Goal: Task Accomplishment & Management: Use online tool/utility

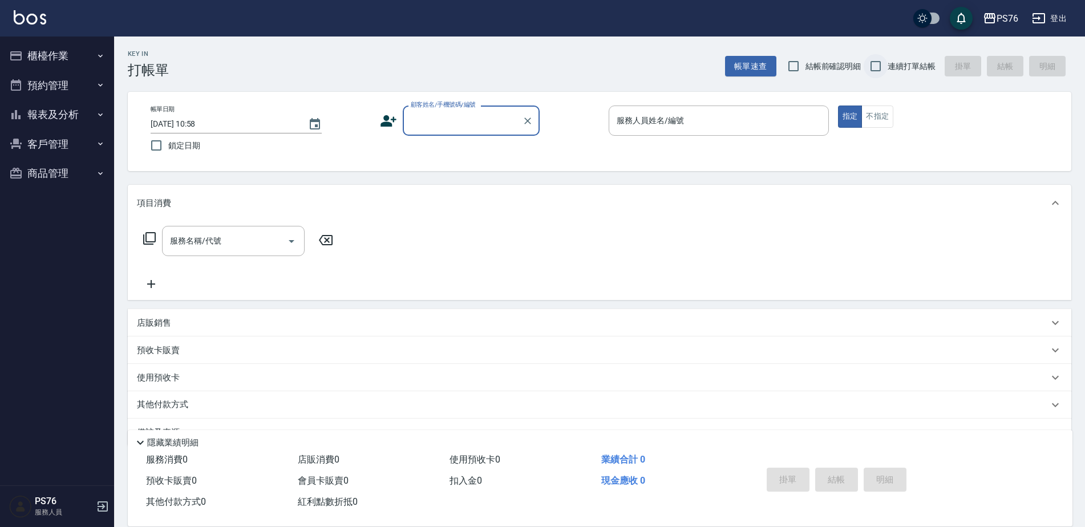
click at [881, 62] on input "連續打單結帳" at bounding box center [876, 66] width 24 height 24
checkbox input "true"
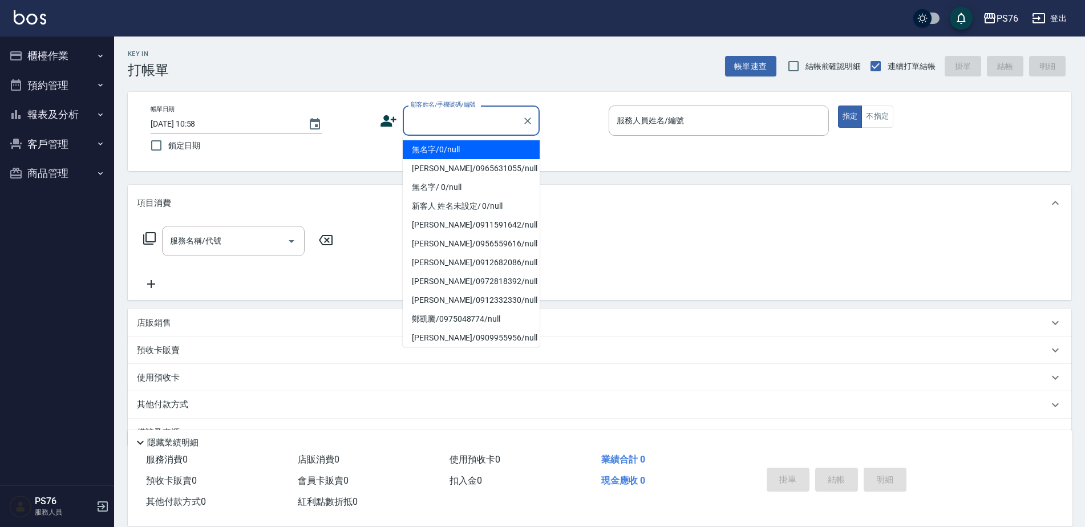
click at [495, 119] on input "顧客姓名/手機號碼/編號" at bounding box center [463, 121] width 110 height 20
type input "無名字/0/null"
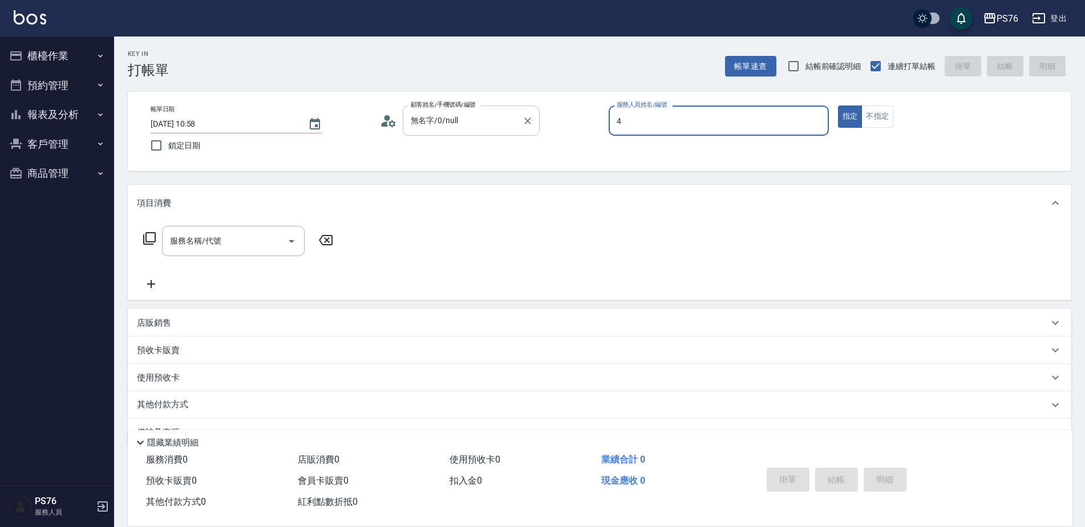
type input "蕭孟廷-4"
type button "true"
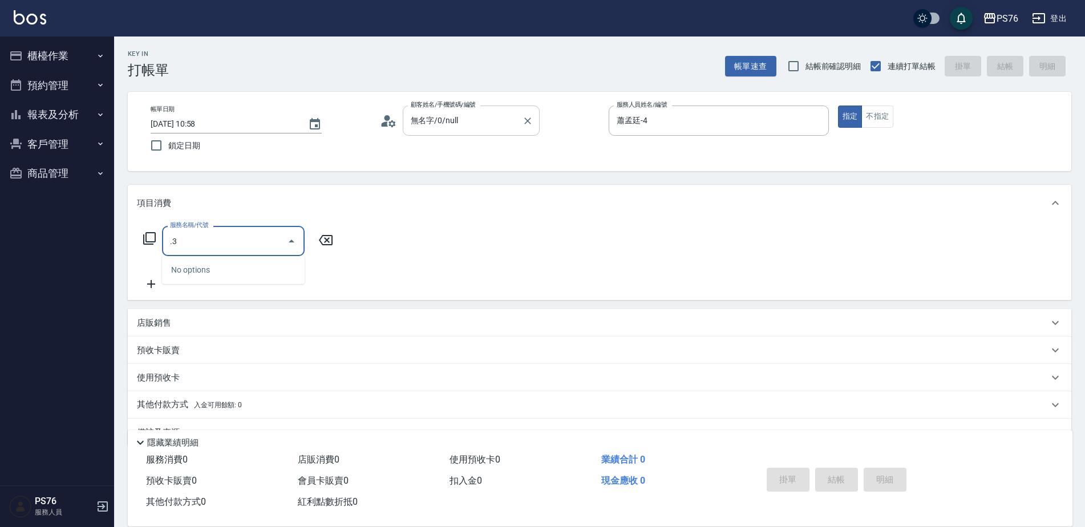
type input "."
type input "洗+剪(308)"
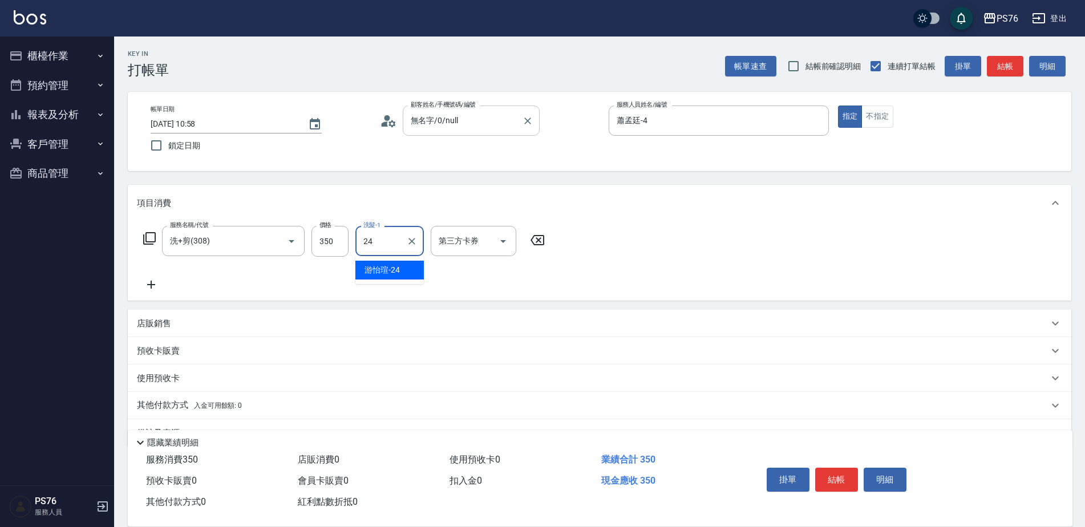
type input "[PERSON_NAME]-24"
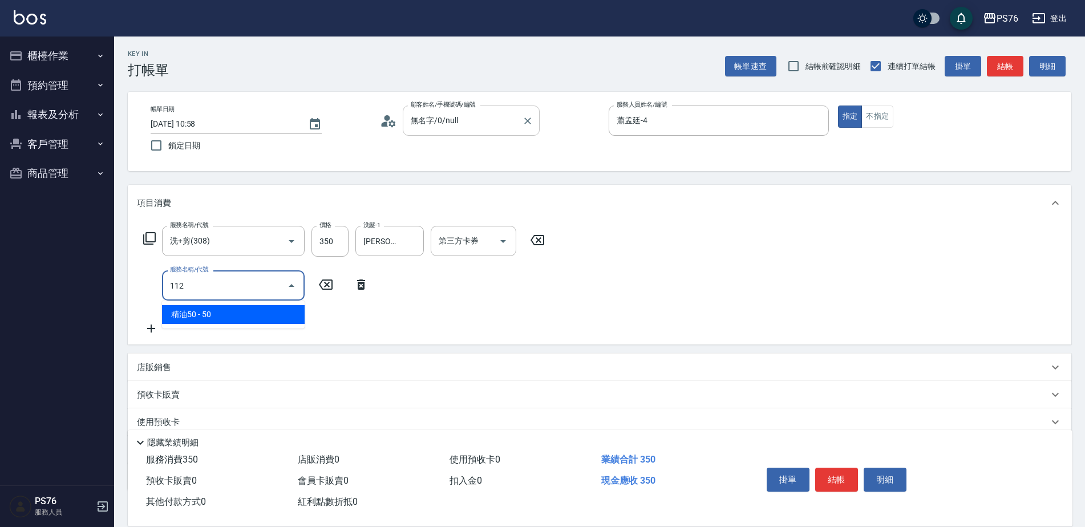
type input "精油50(112)"
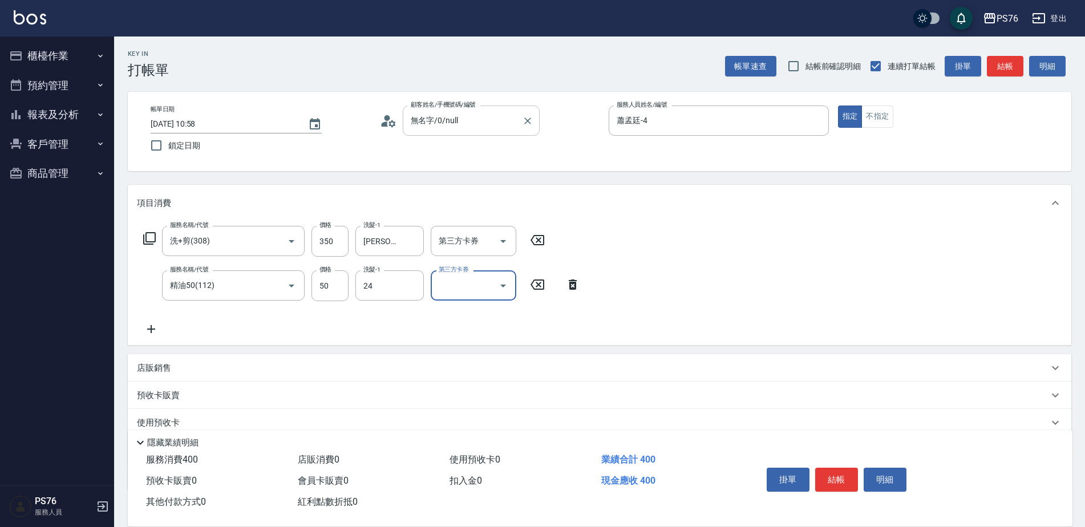
type input "[PERSON_NAME]-24"
click at [265, 359] on div "店販銷售" at bounding box center [600, 367] width 944 height 27
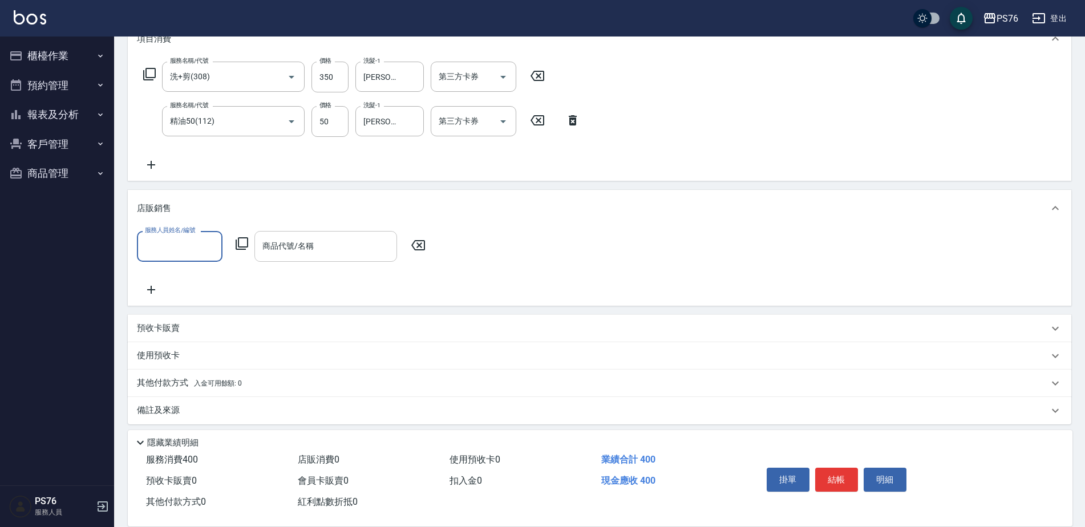
scroll to position [171, 0]
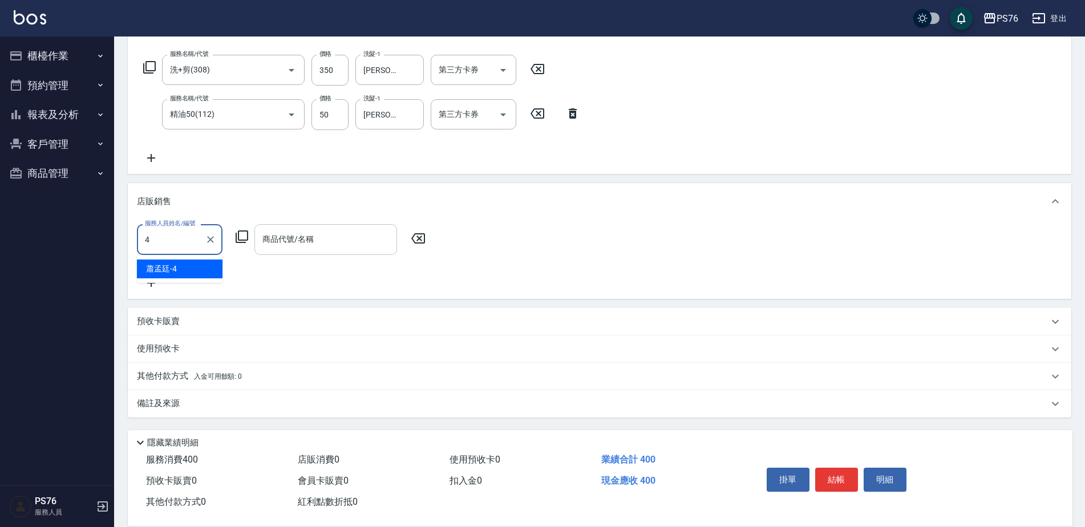
type input "蕭孟廷-4"
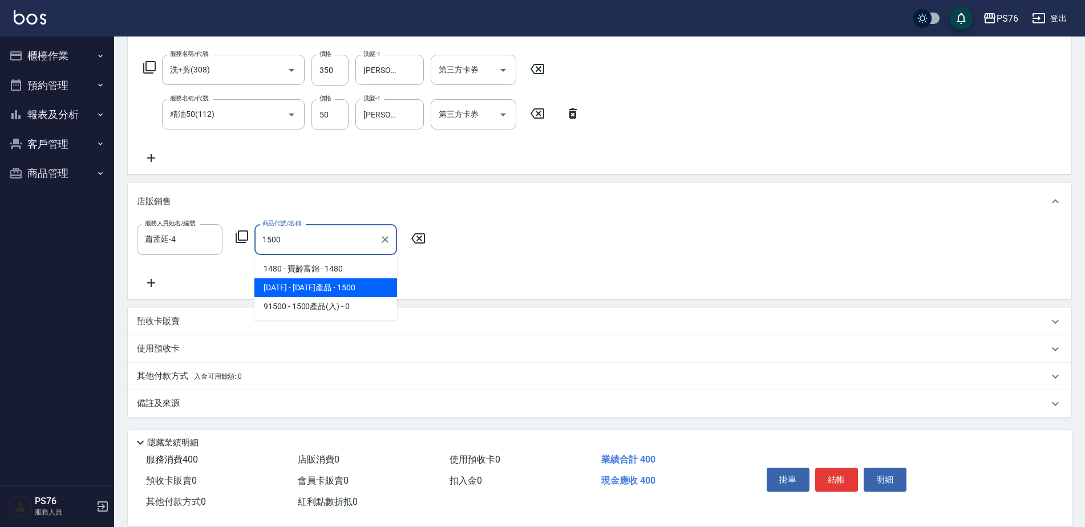
type input "1500產品"
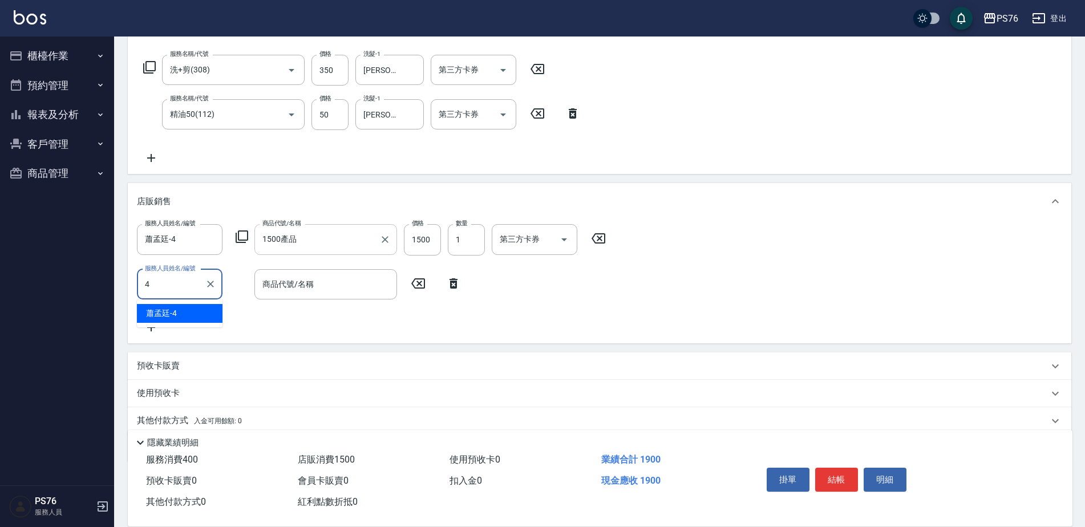
type input "蕭孟廷-4"
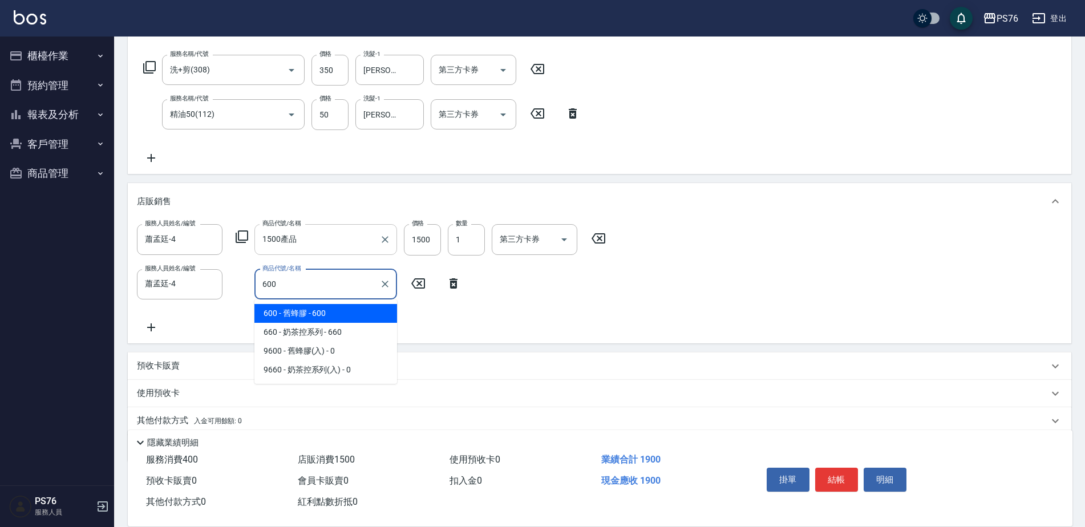
type input "舊蜂膠"
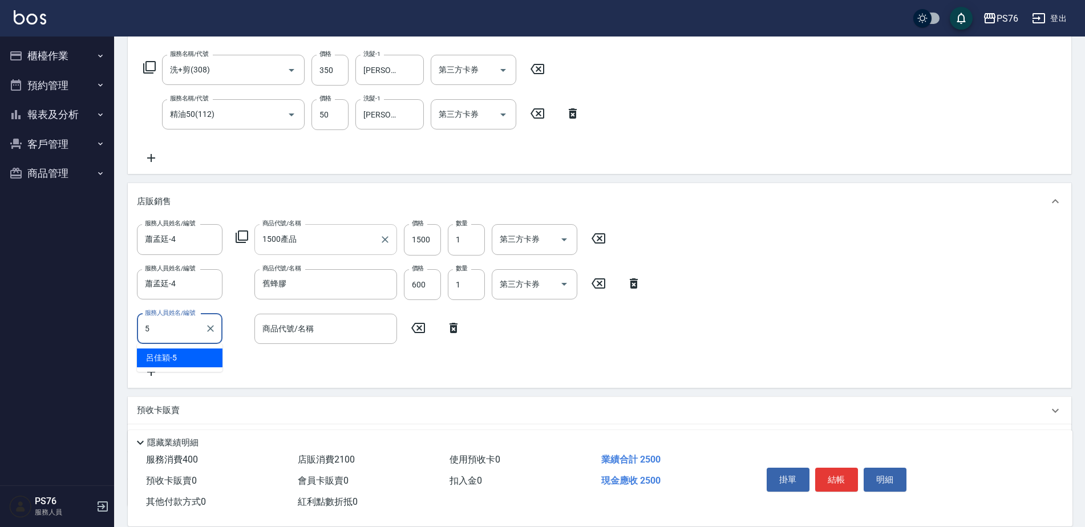
type input "[PERSON_NAME]-5"
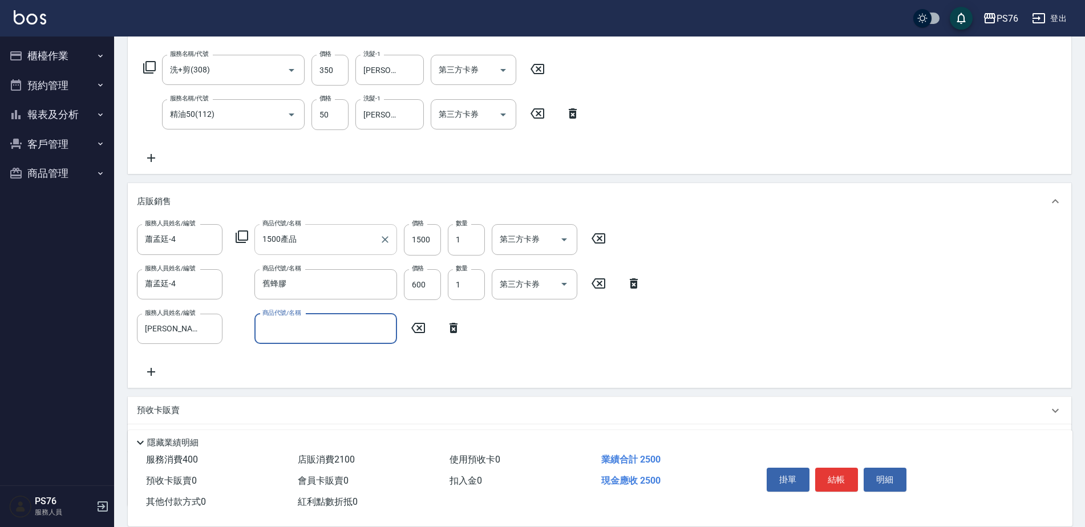
type input "6"
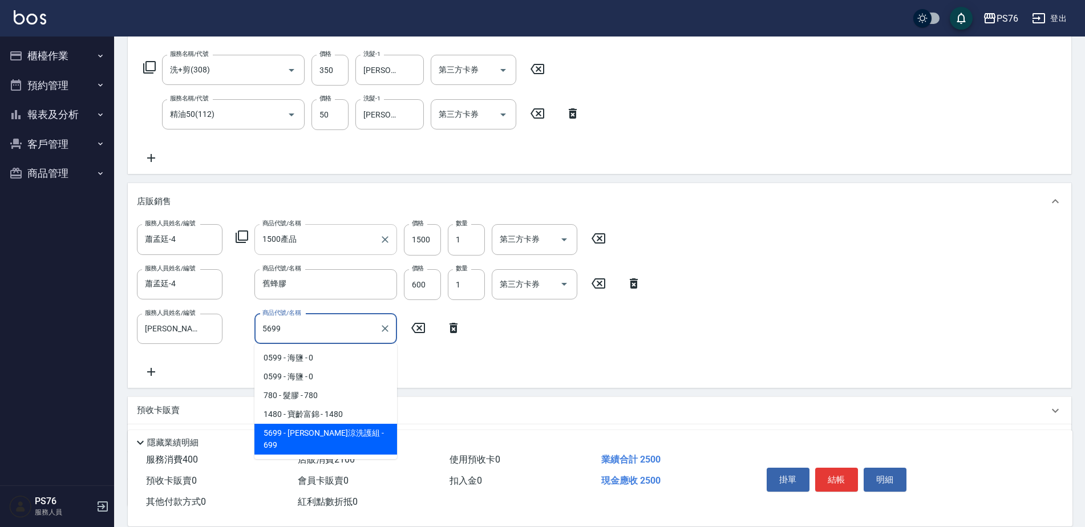
type input "[PERSON_NAME]涼洗護組"
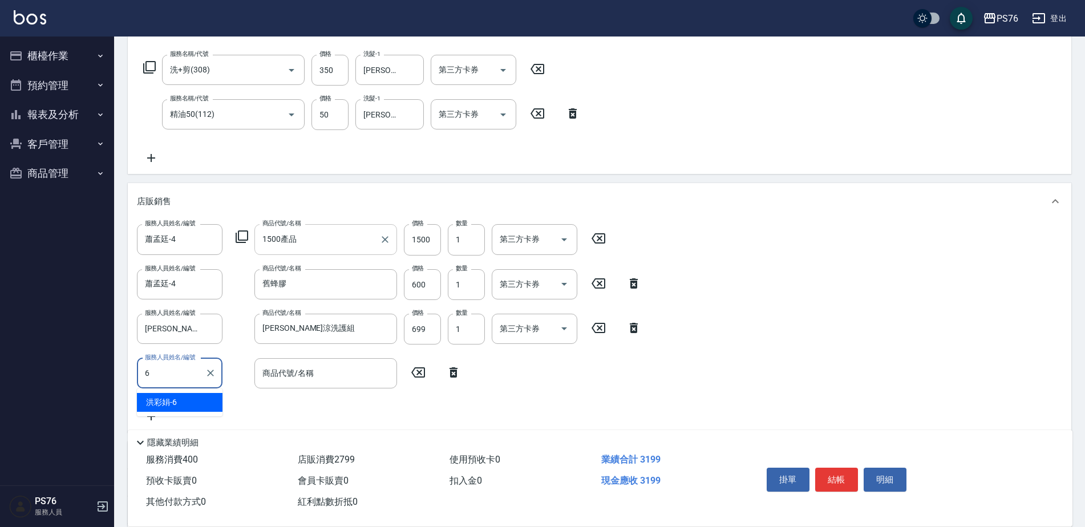
type input "[PERSON_NAME]-6"
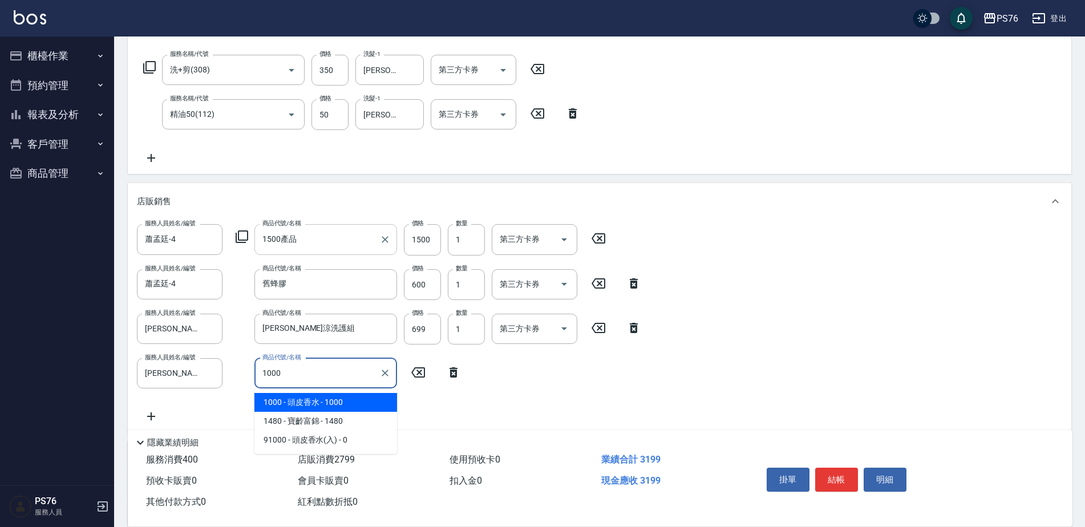
type input "頭皮香水"
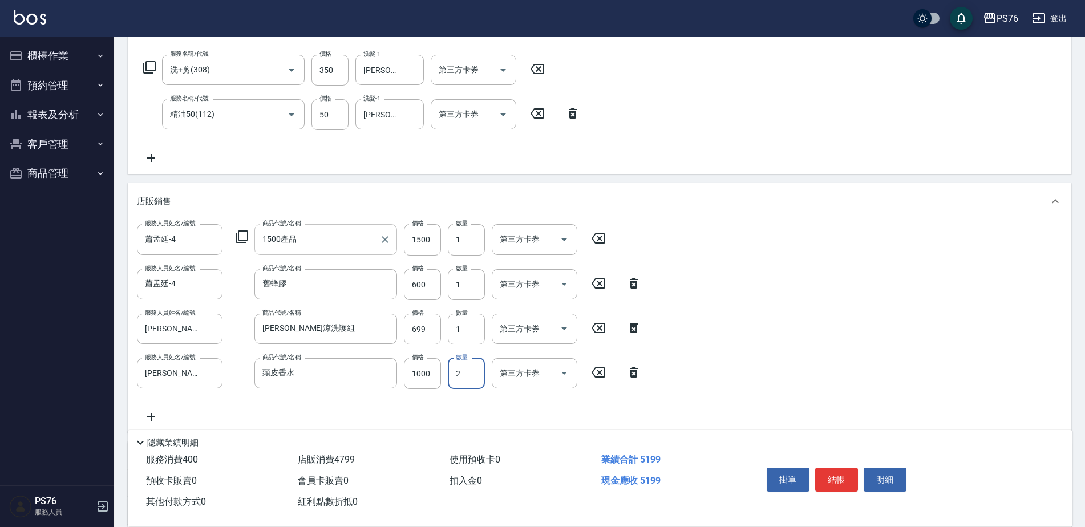
type input "2"
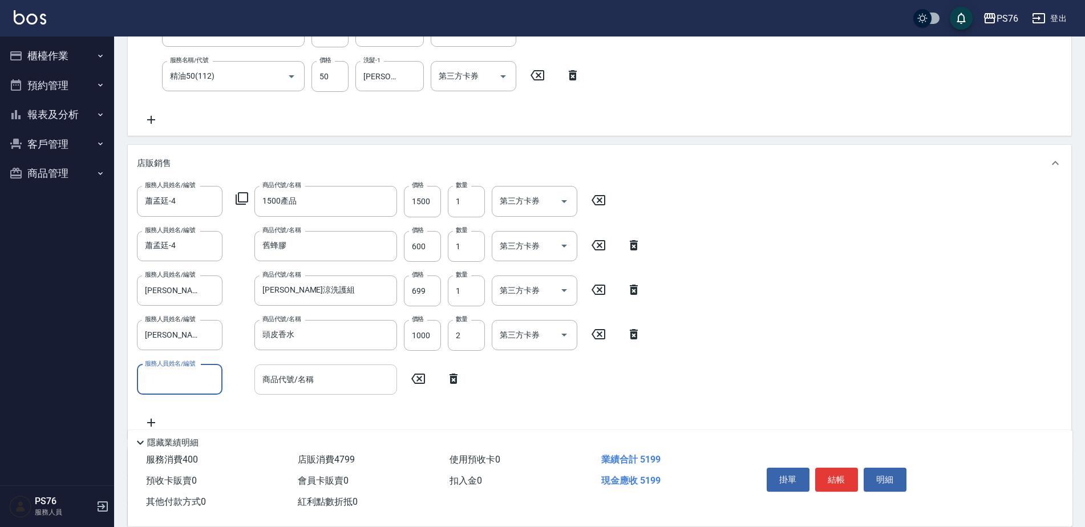
scroll to position [285, 0]
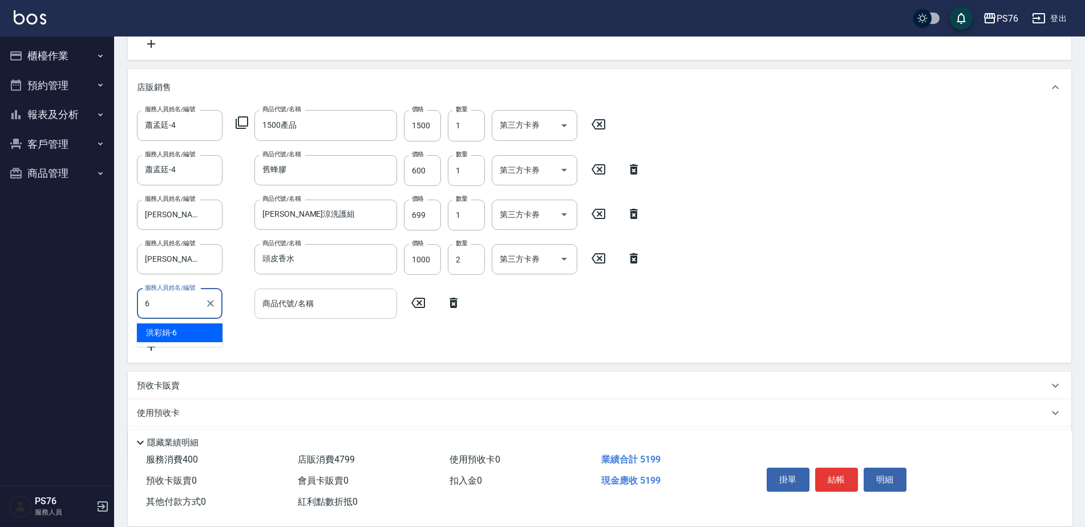
type input "[PERSON_NAME]-6"
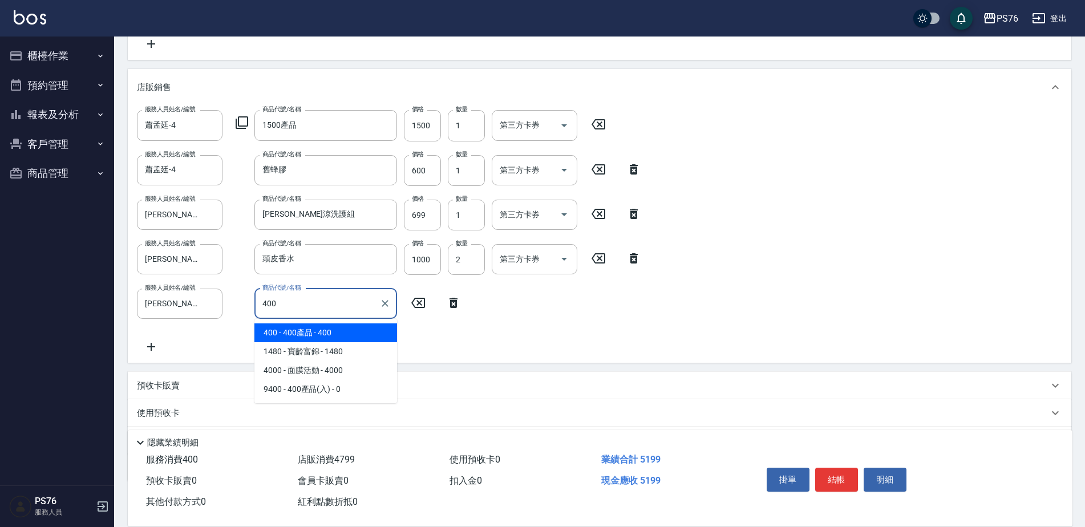
type input "400產品"
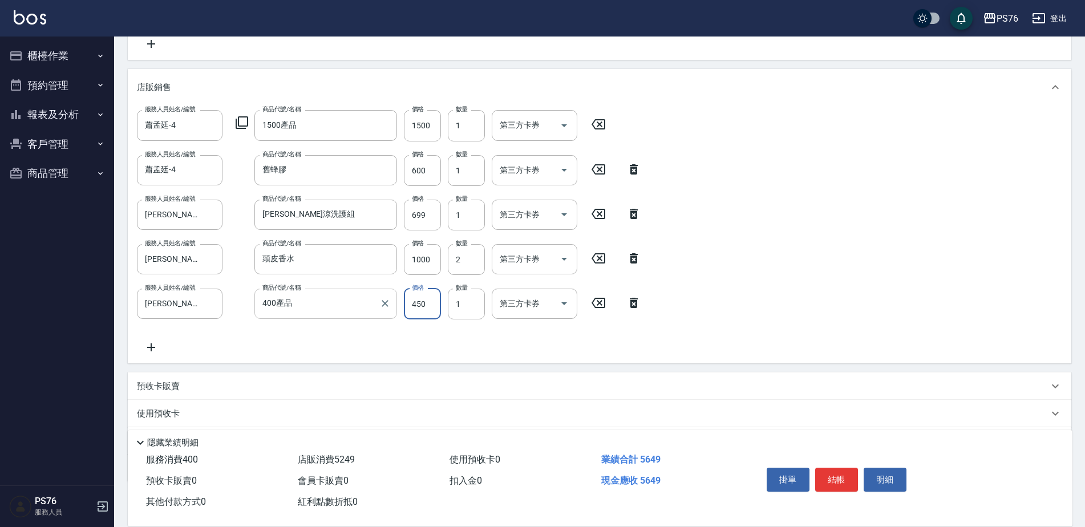
type input "450"
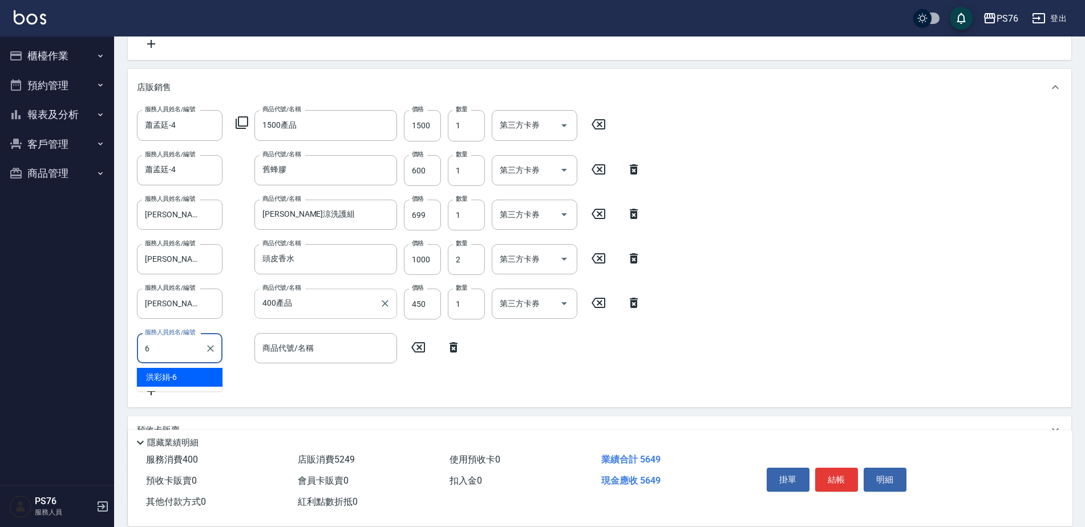
type input "[PERSON_NAME]-6"
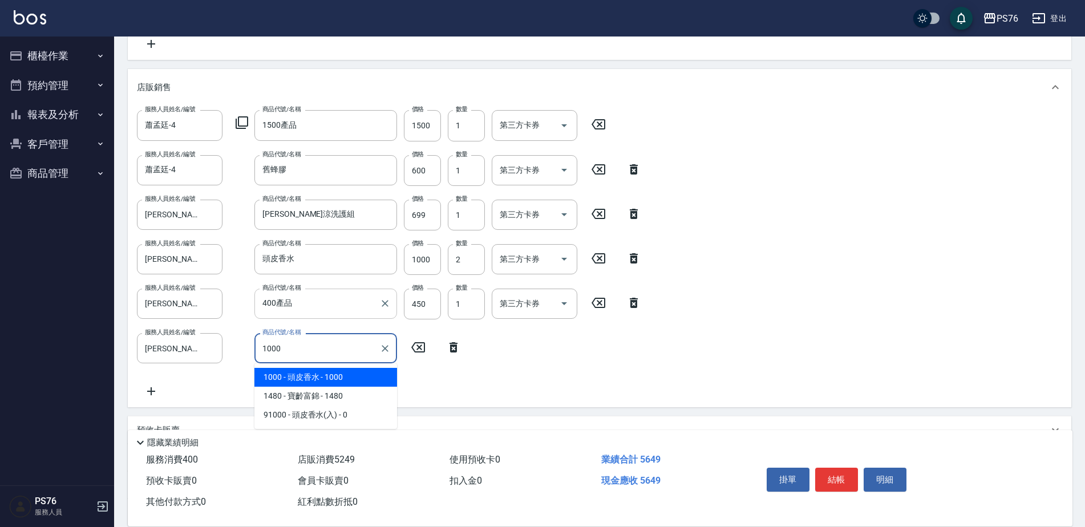
type input "頭皮香水"
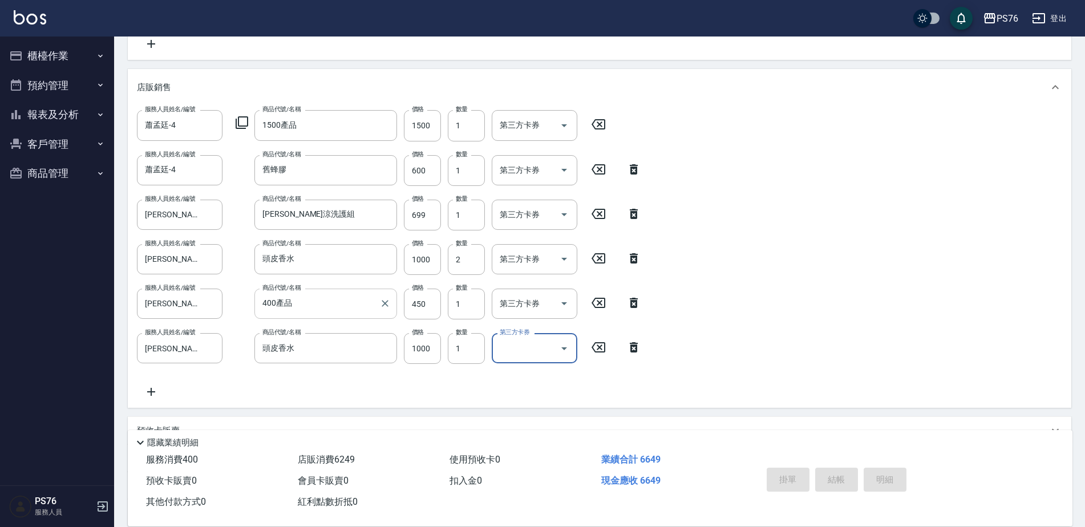
type input "[DATE] 19:52"
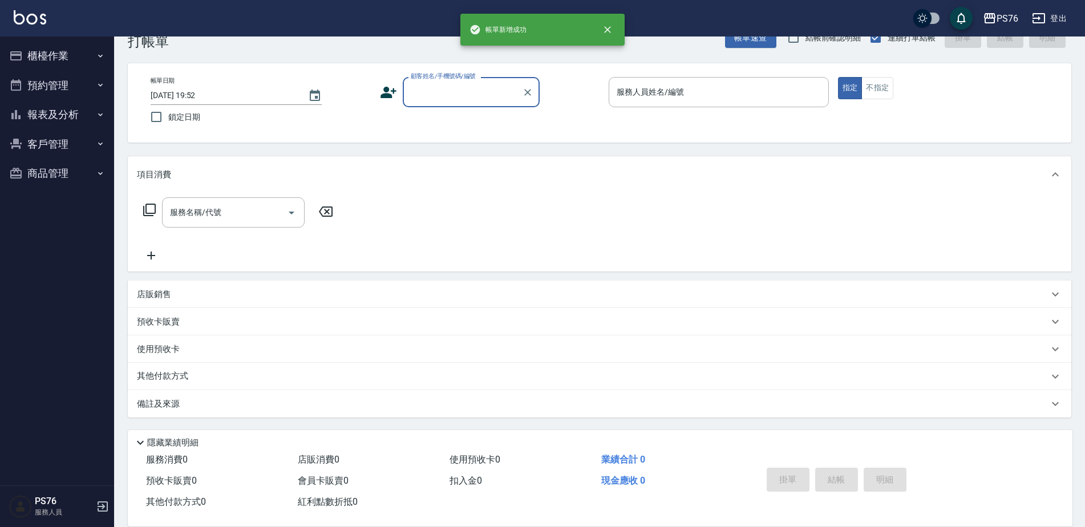
scroll to position [0, 0]
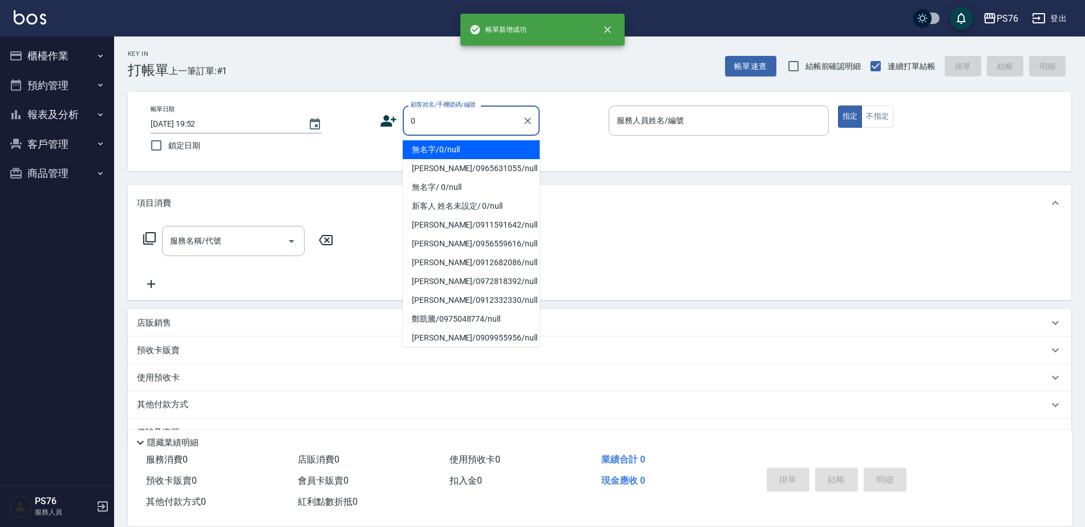
type input "無名字/0/null"
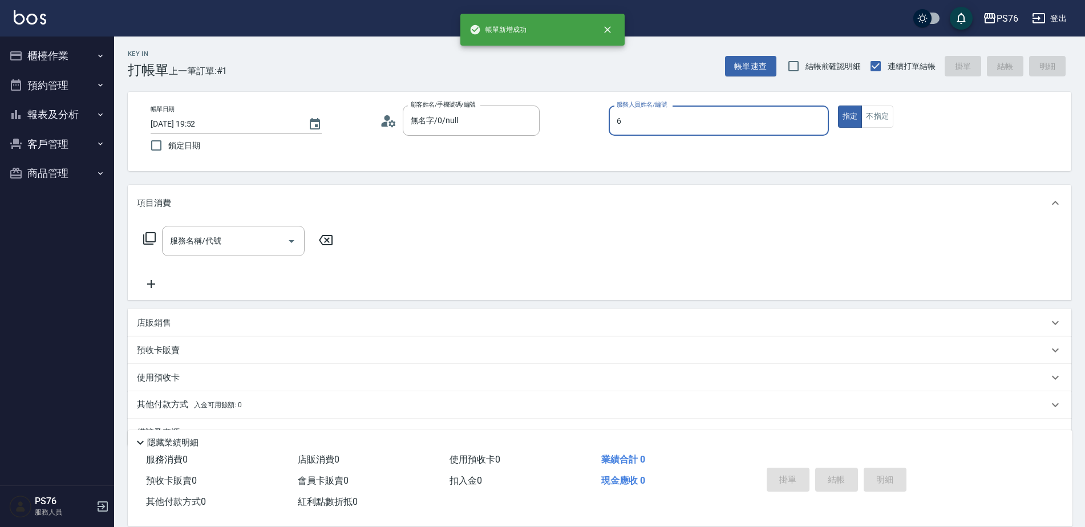
type input "[PERSON_NAME]-6"
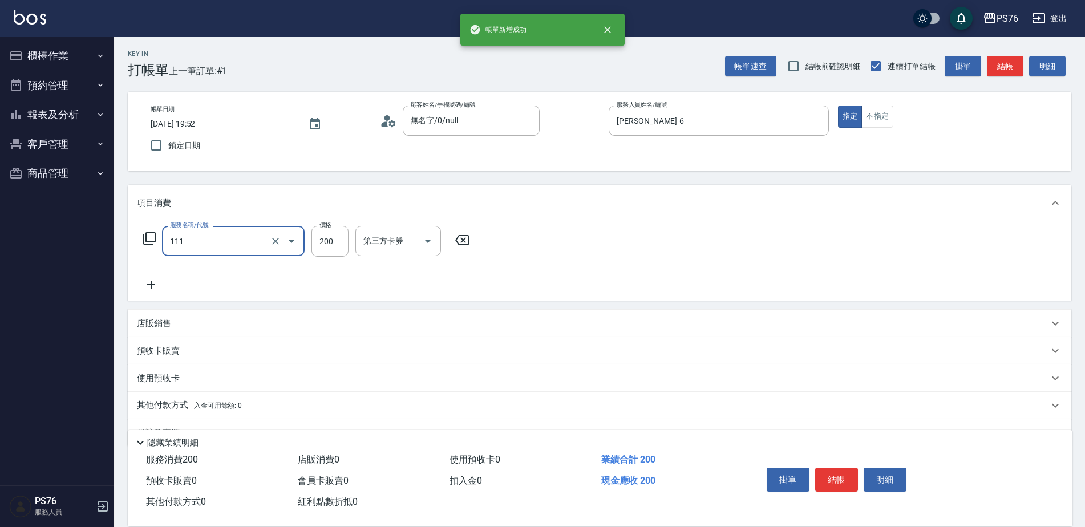
type input "200(111)"
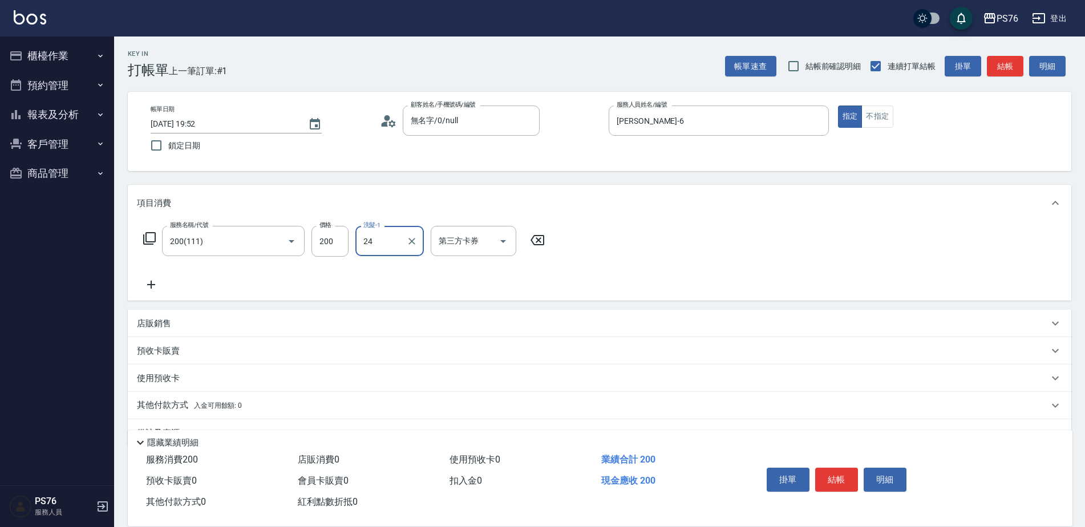
type input "[PERSON_NAME]-24"
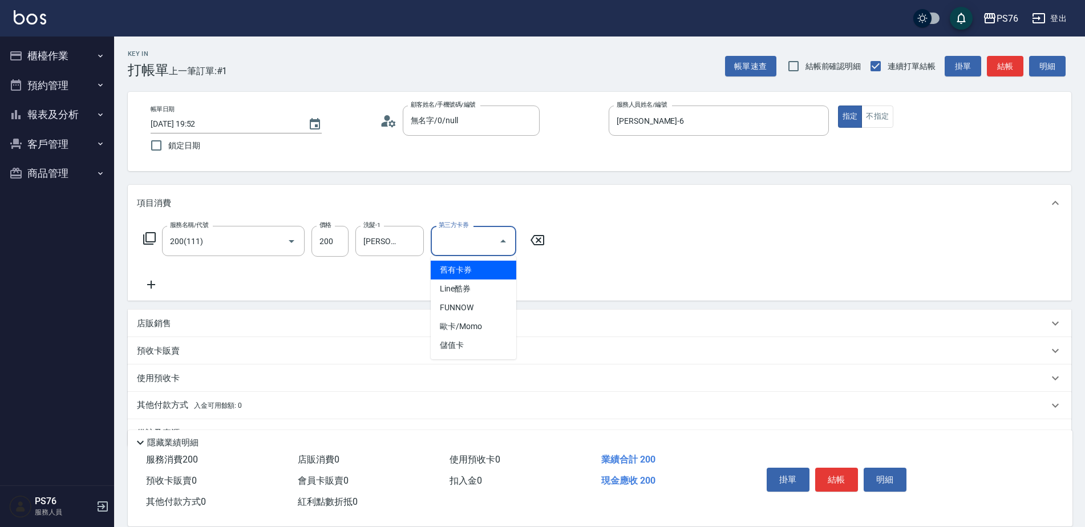
type input "儲值卡"
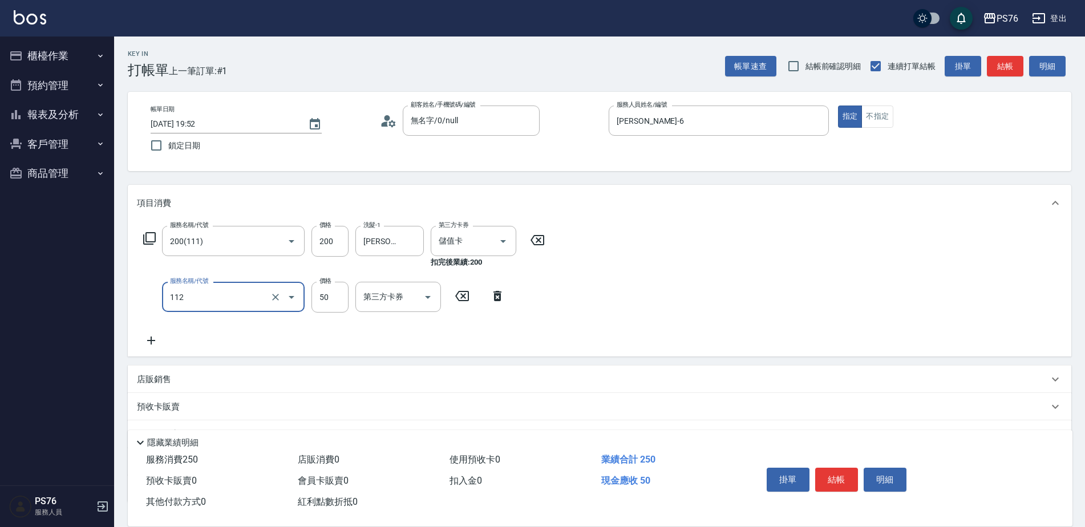
type input "精油50(112)"
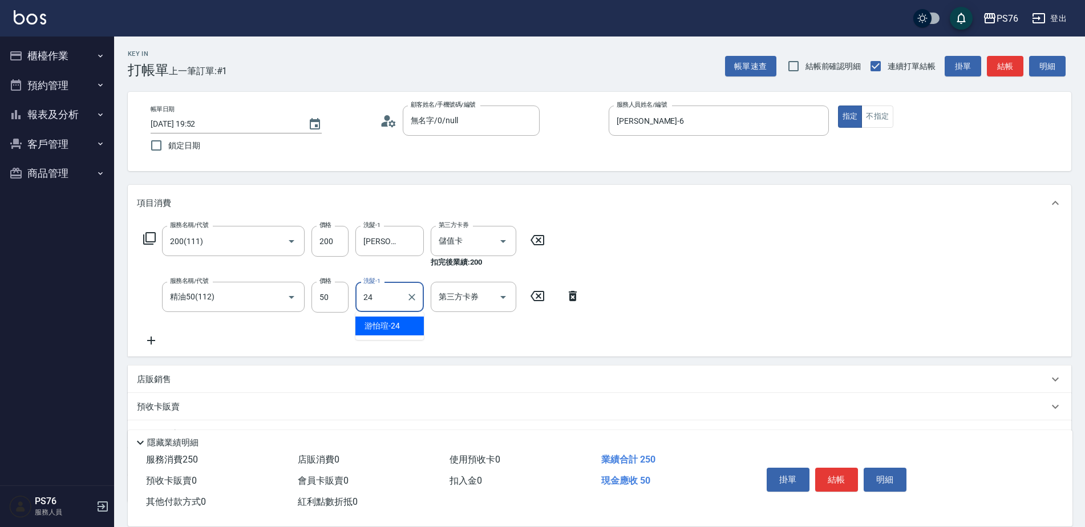
type input "[PERSON_NAME]-24"
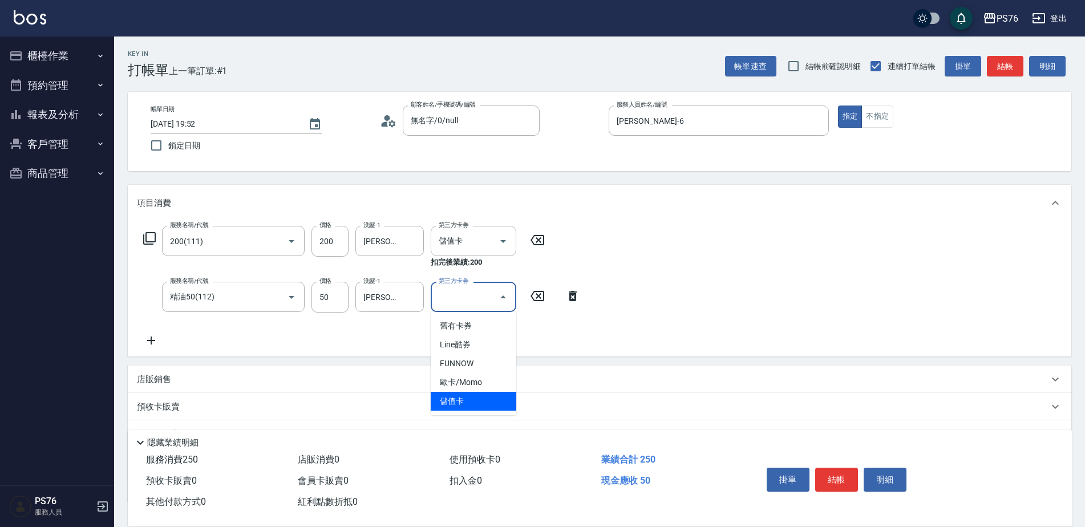
type input "儲值卡"
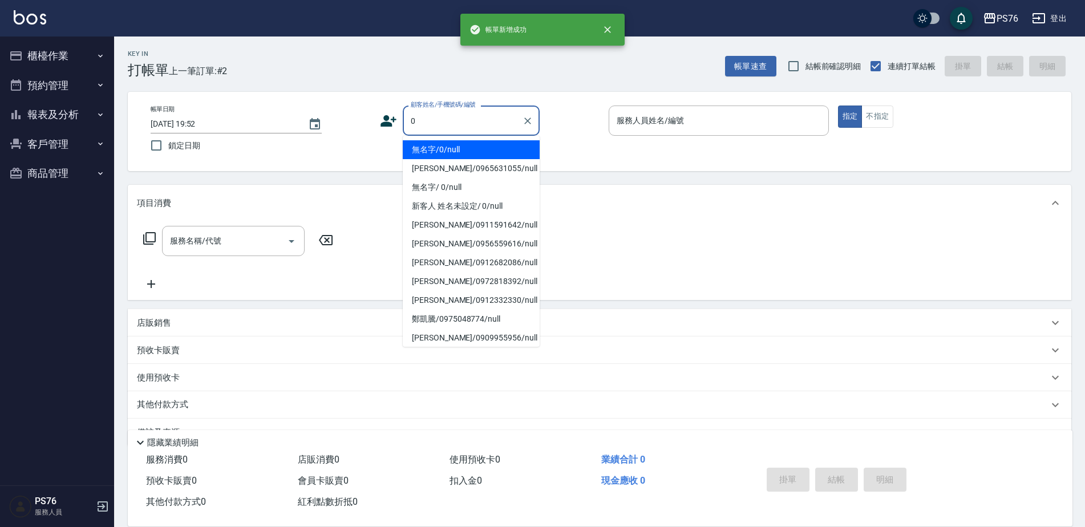
type input "無名字/0/null"
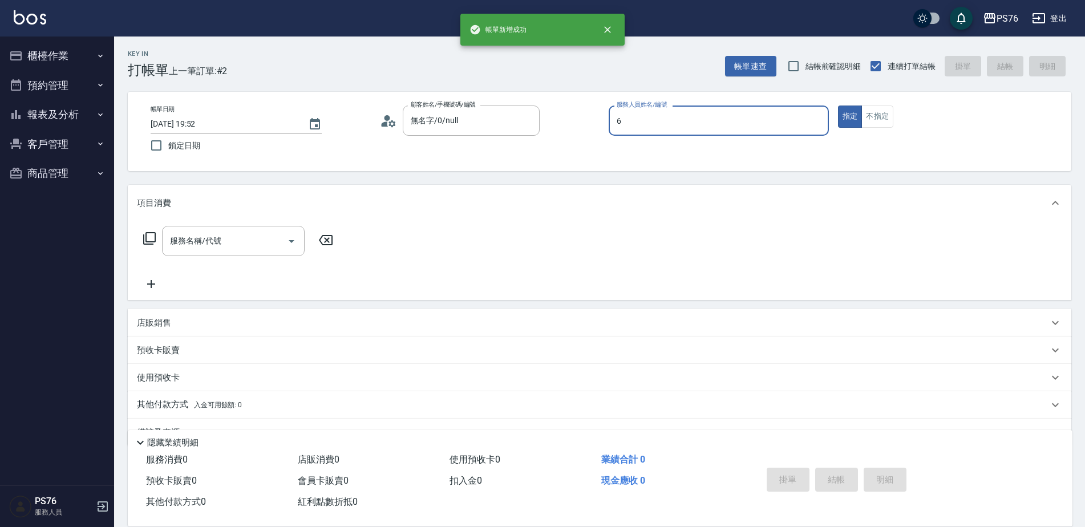
type input "[PERSON_NAME]-6"
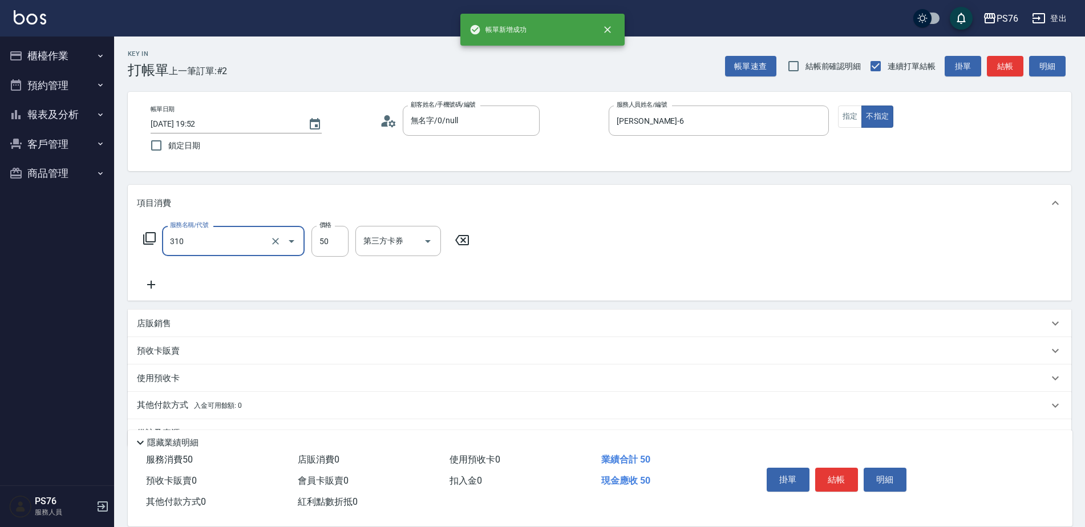
type input "剪瀏海(310)"
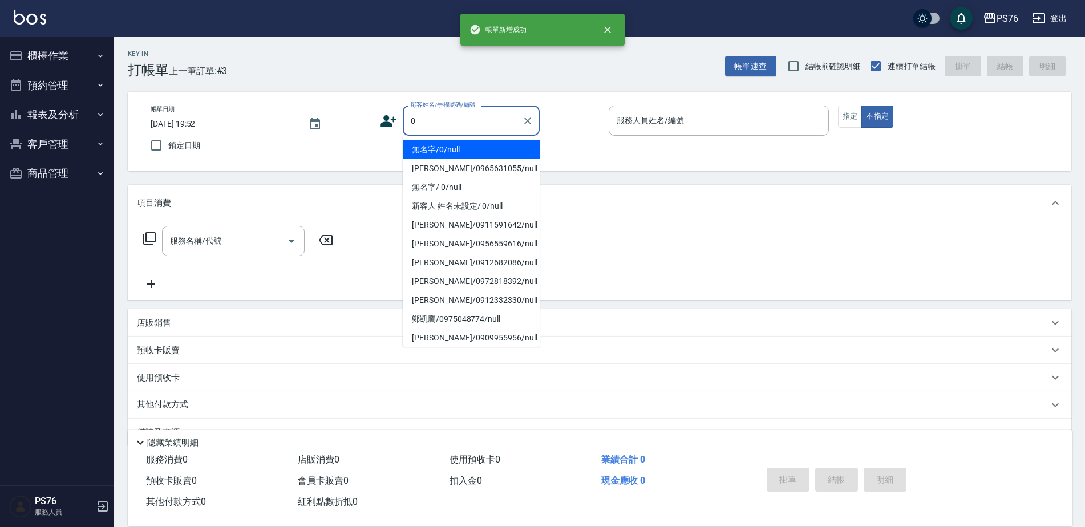
type input "無名字/0/null"
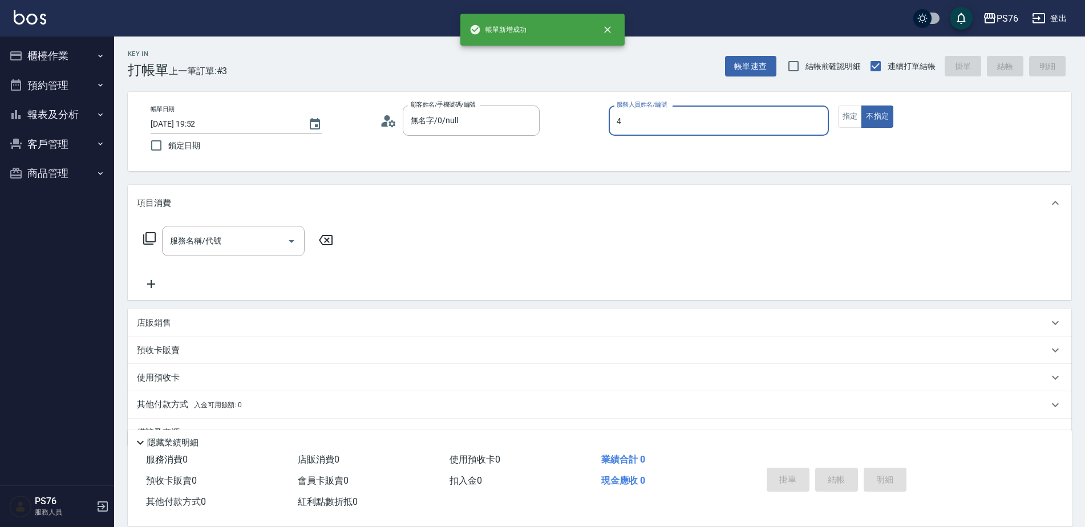
type input "蕭孟廷-4"
type button "false"
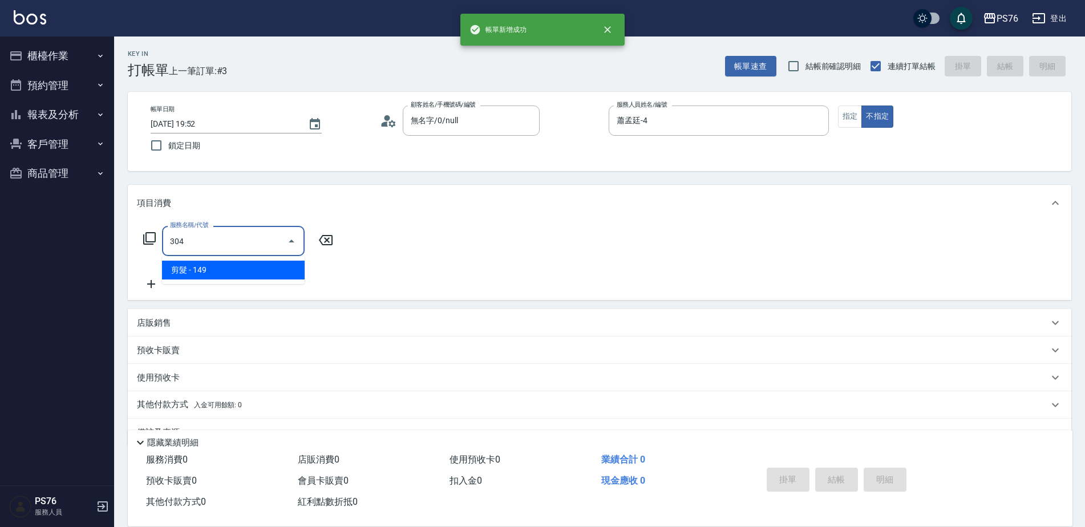
type input "剪髮(304)"
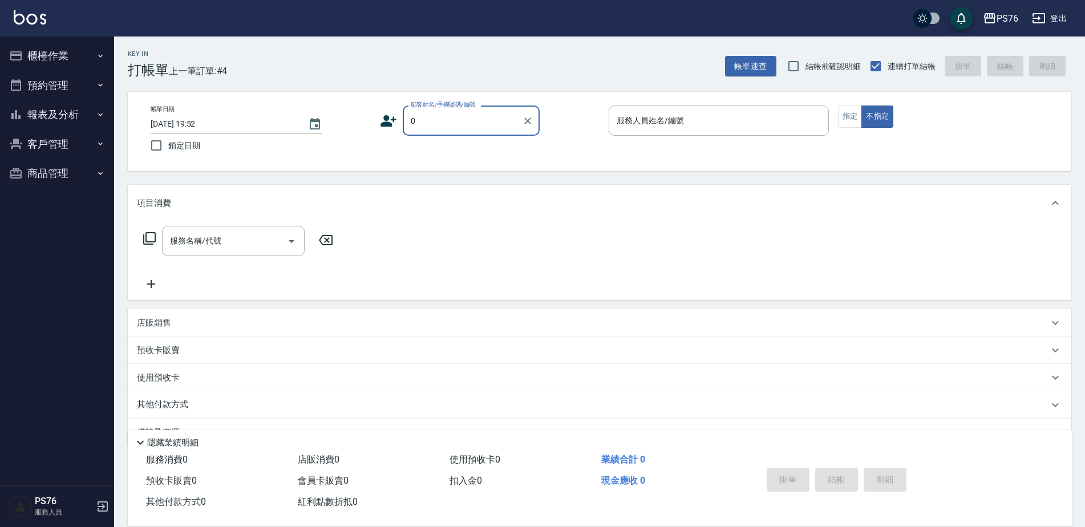
type input "無名字/0/null"
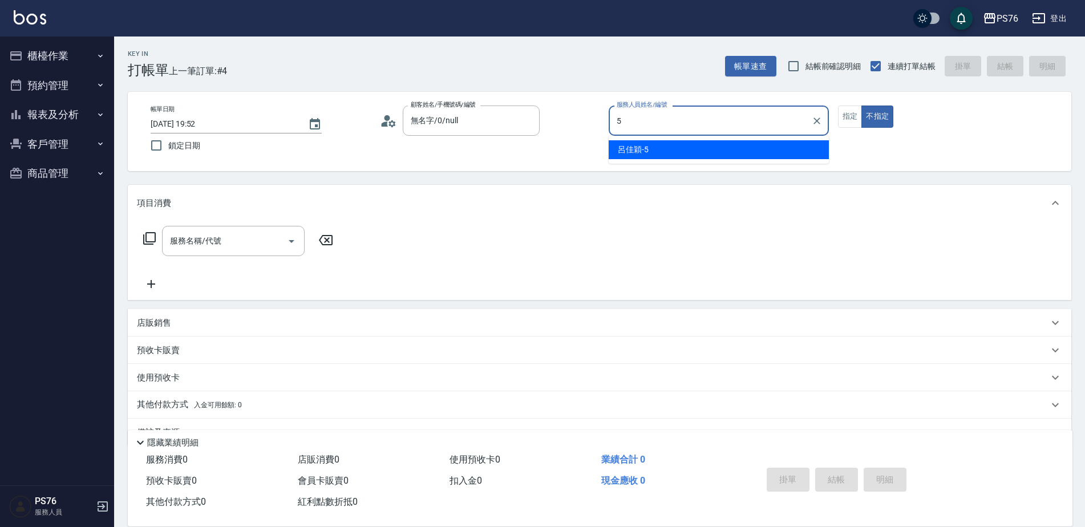
type input "[PERSON_NAME]-5"
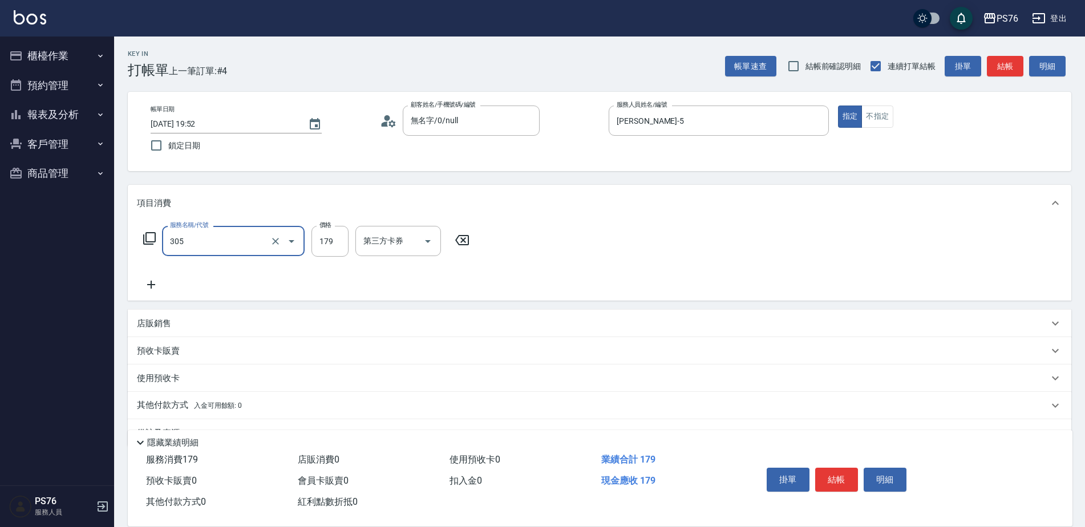
type input "剪髮(305)"
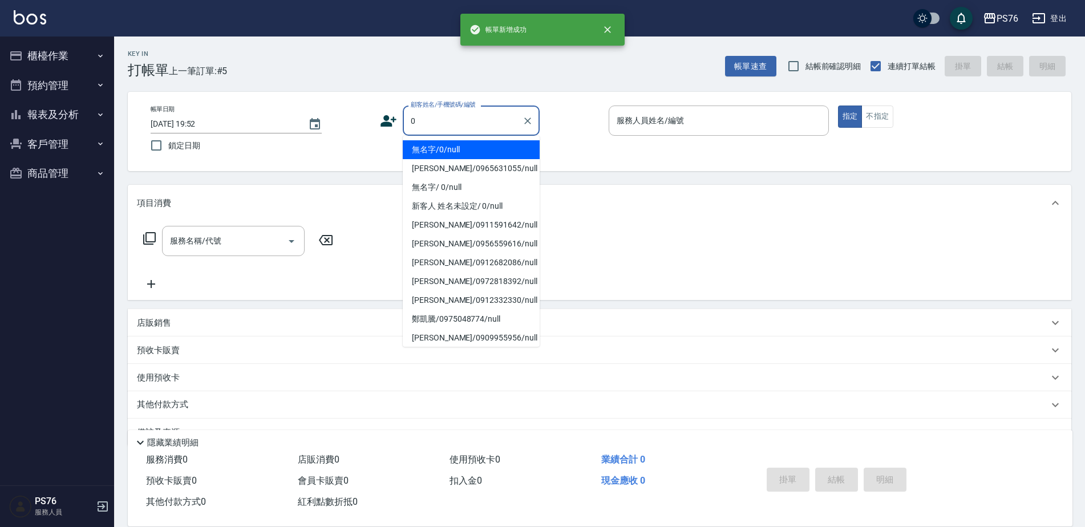
type input "無名字/0/null"
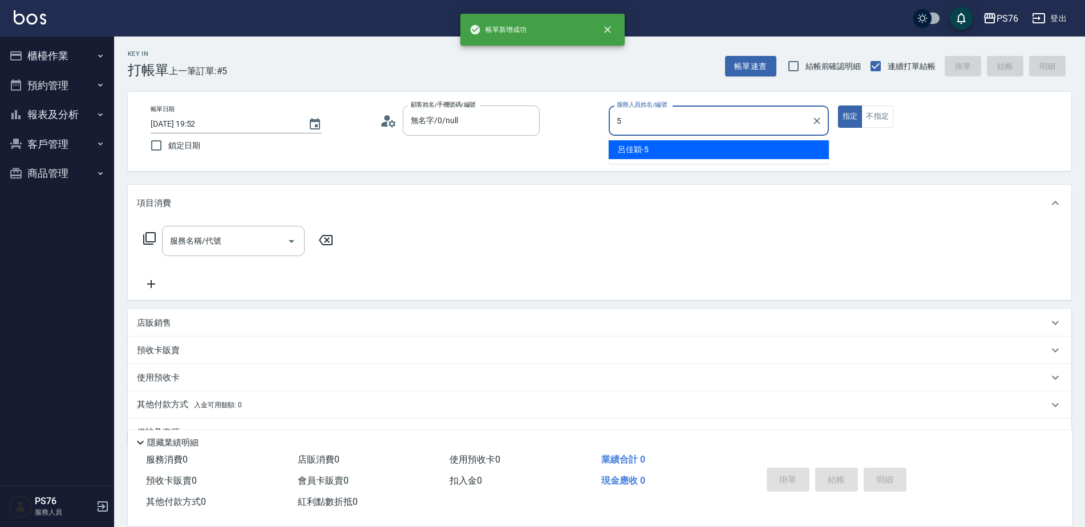
type input "[PERSON_NAME]-5"
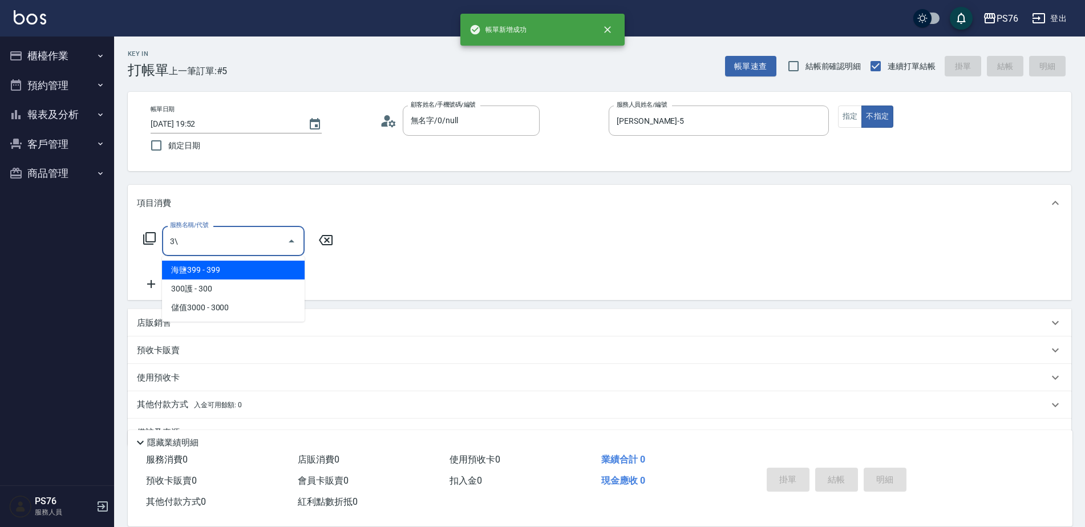
type input "3"
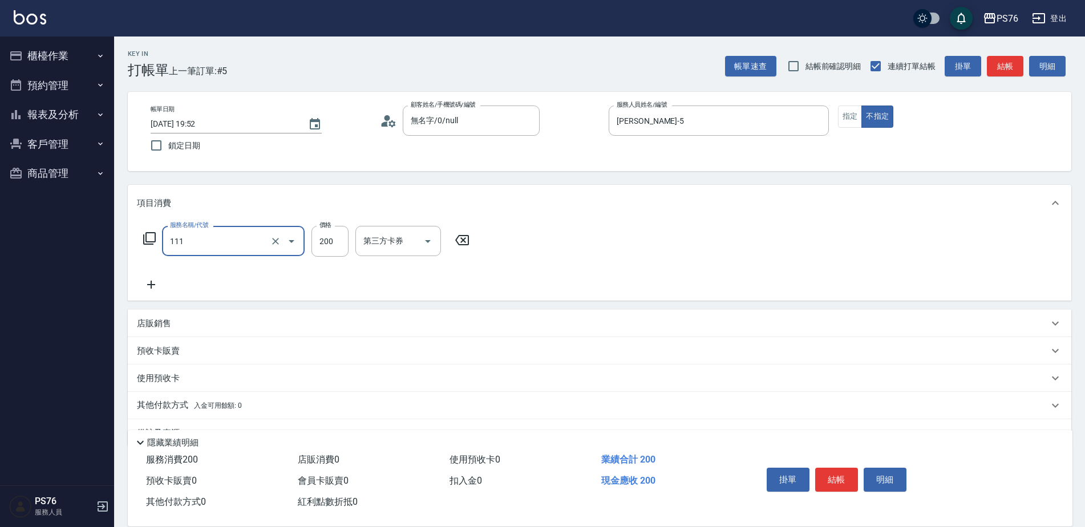
type input "200(111)"
type input "[PERSON_NAME]-24"
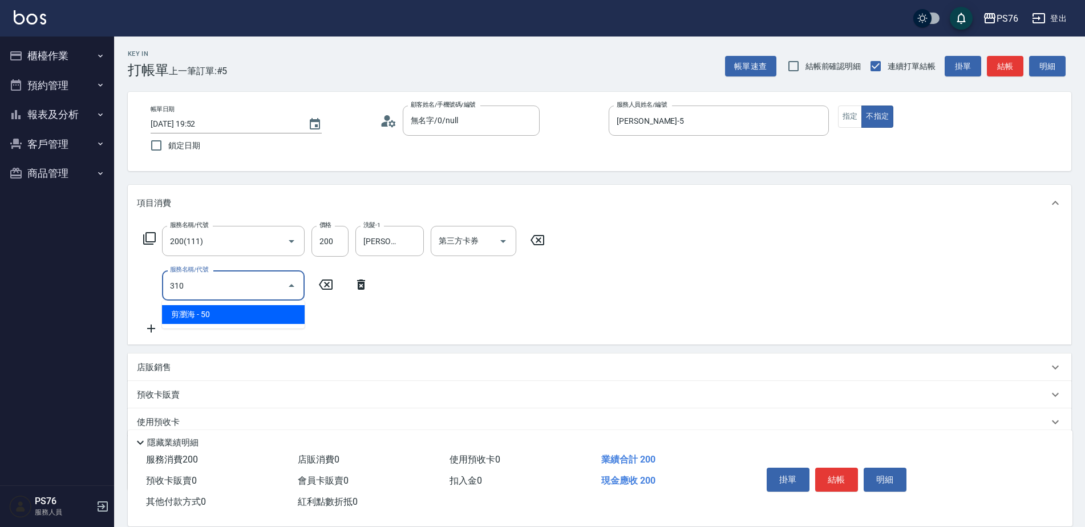
type input "剪瀏海(310)"
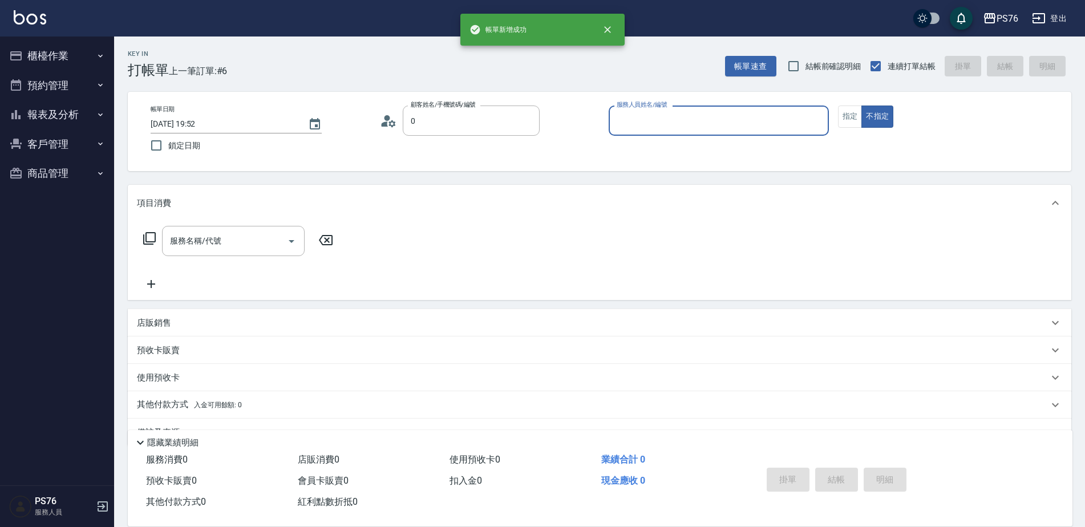
type input "無名字/0/null"
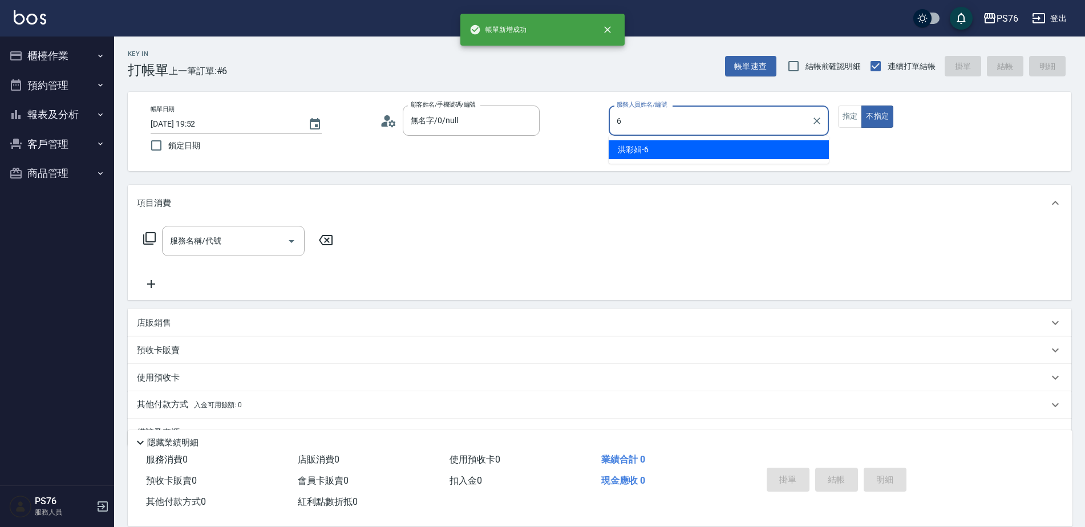
type input "[PERSON_NAME]-6"
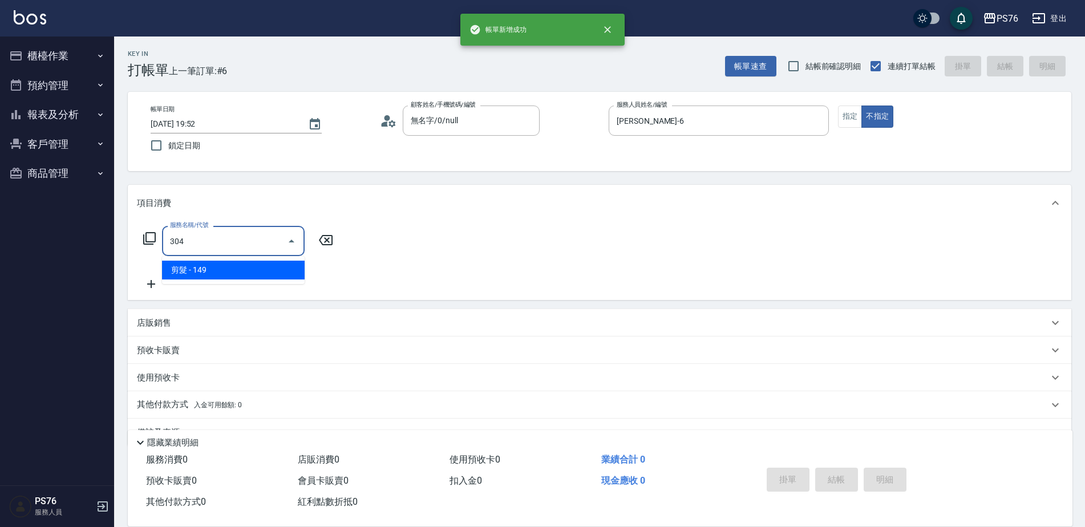
type input "剪髮(304)"
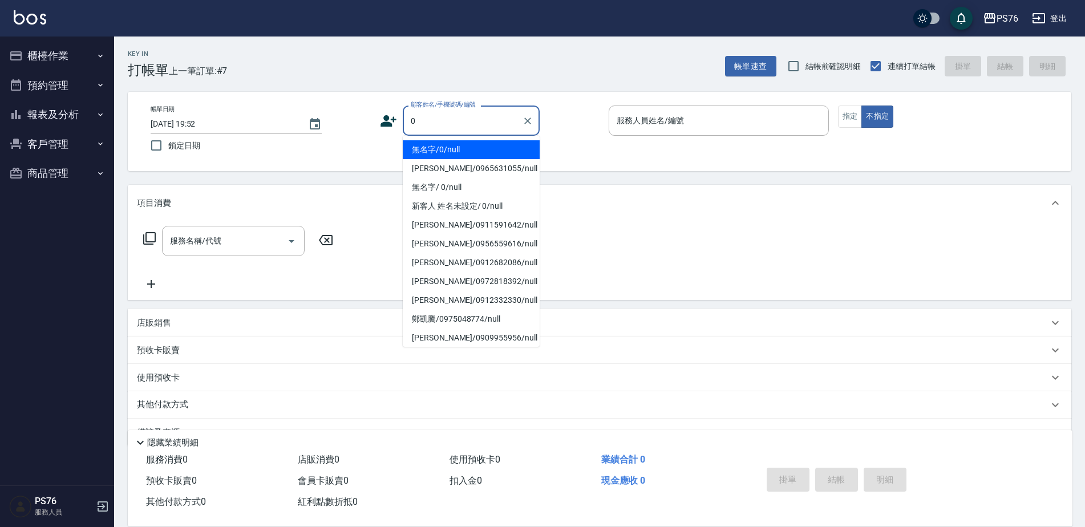
type input "無名字/0/null"
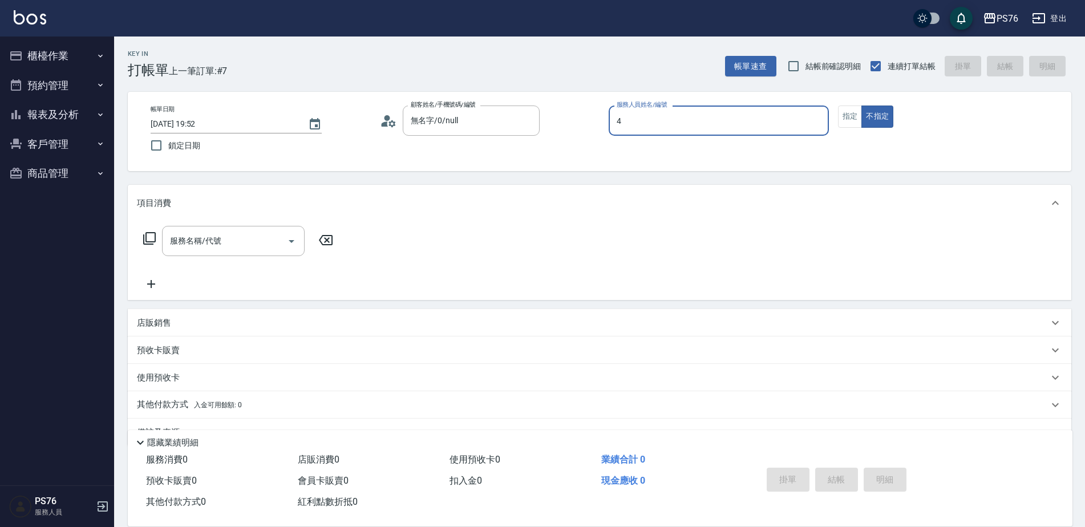
type input "蕭孟廷-4"
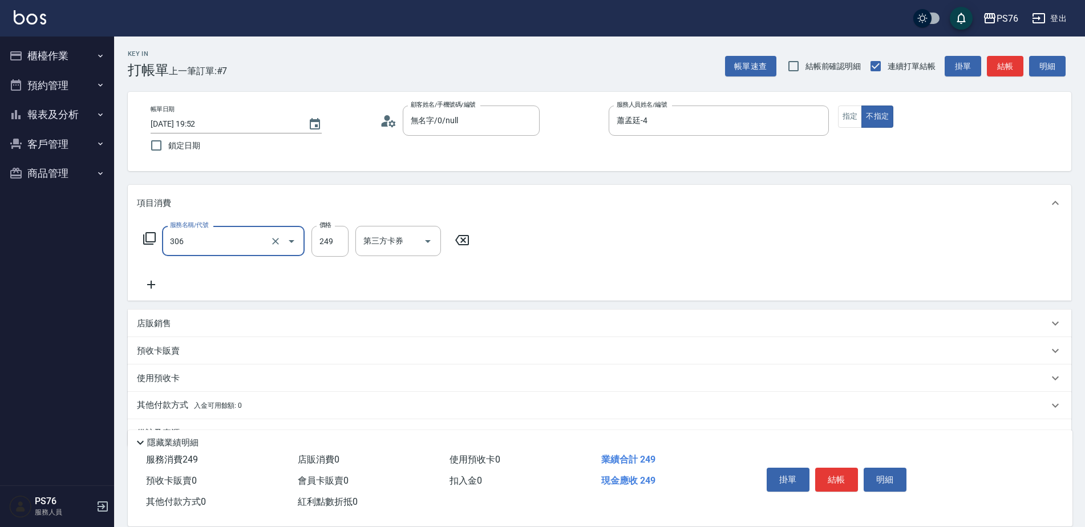
type input "剪髮(306)"
type input "蕭孟廷-4"
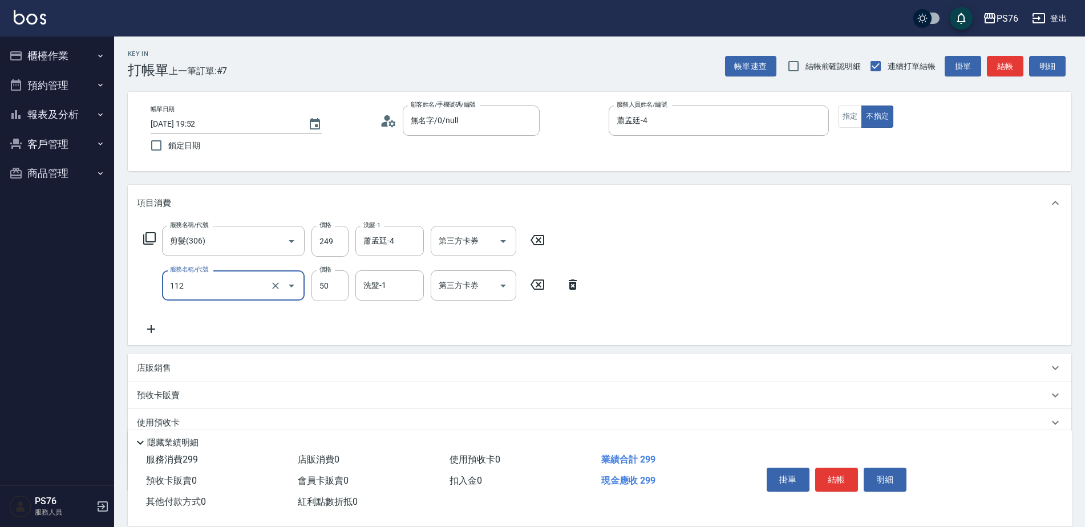
type input "精油50(112)"
type input "蕭孟廷-4"
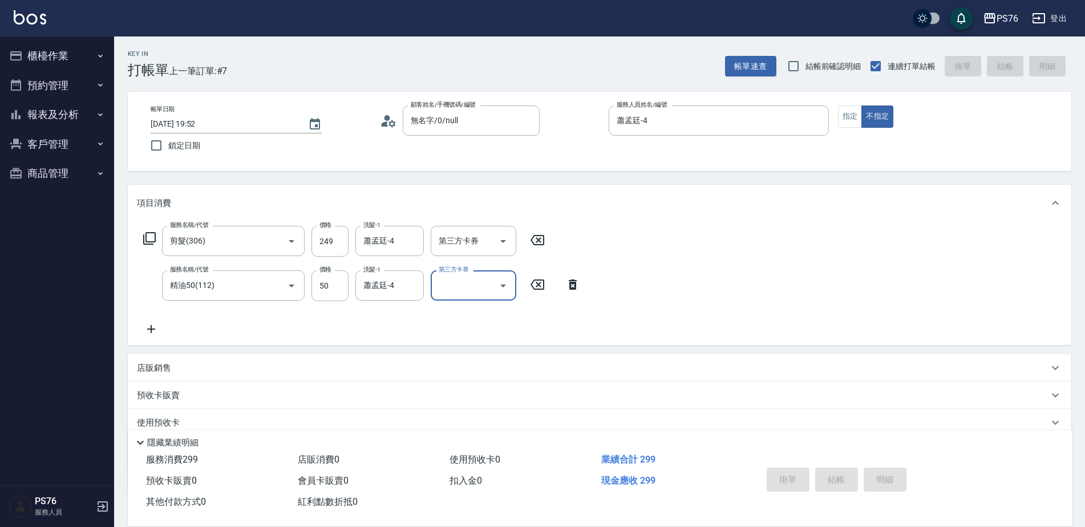
type input "[DATE] 19:53"
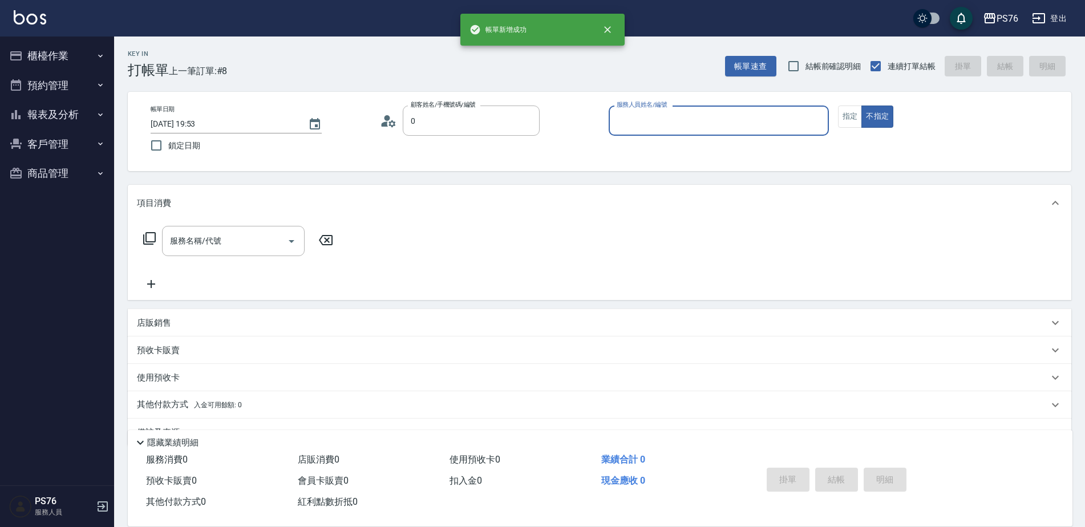
type input "無名字/0/null"
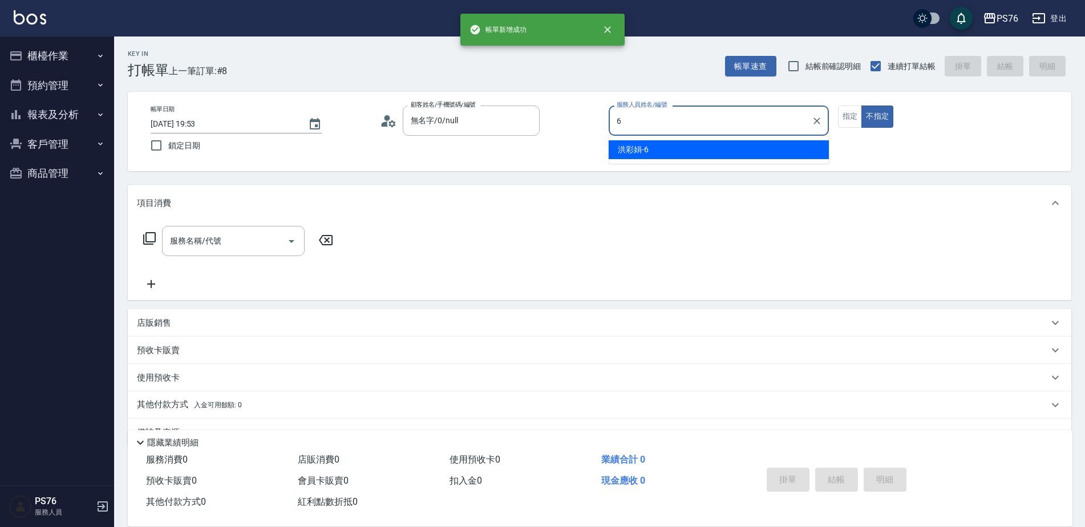
type input "[PERSON_NAME]-6"
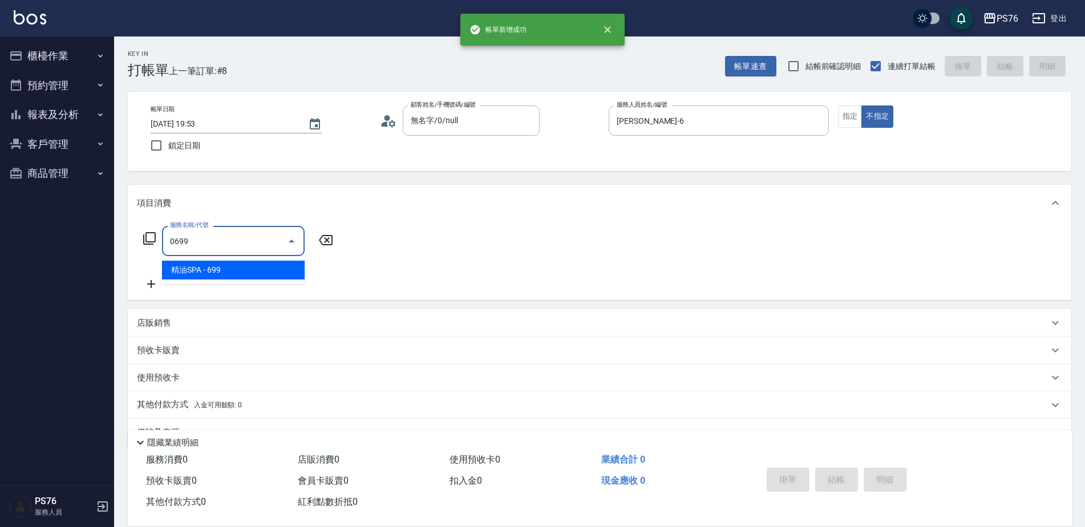
type input "精油SPA(0699)"
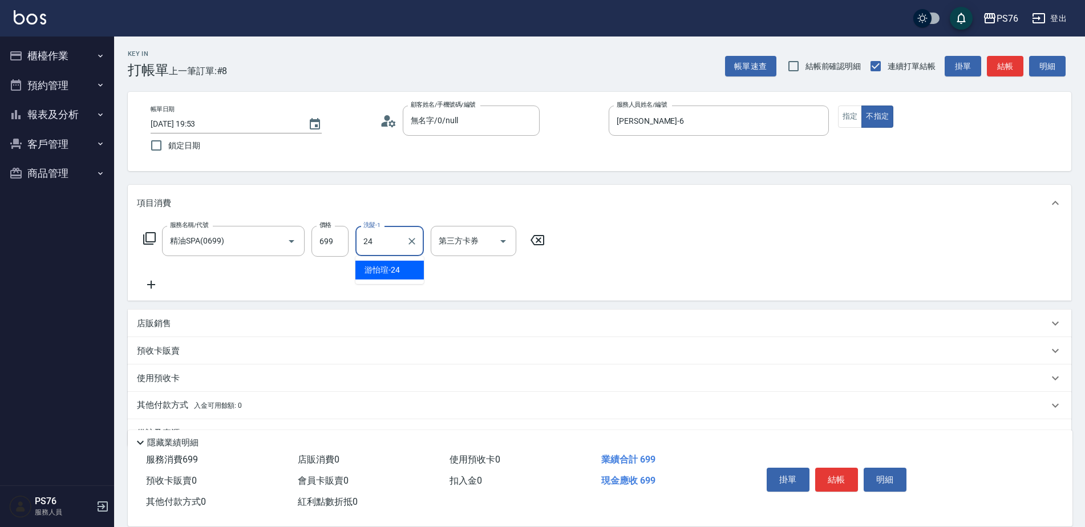
type input "[PERSON_NAME]-24"
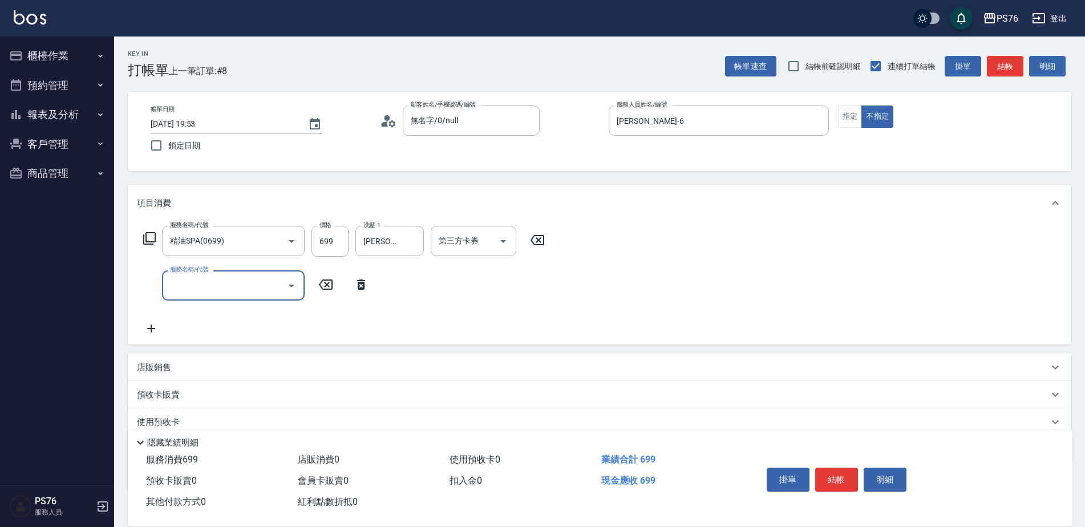
type input "1"
type input "染髮(501)"
type input "1200"
type input "[PERSON_NAME]-24"
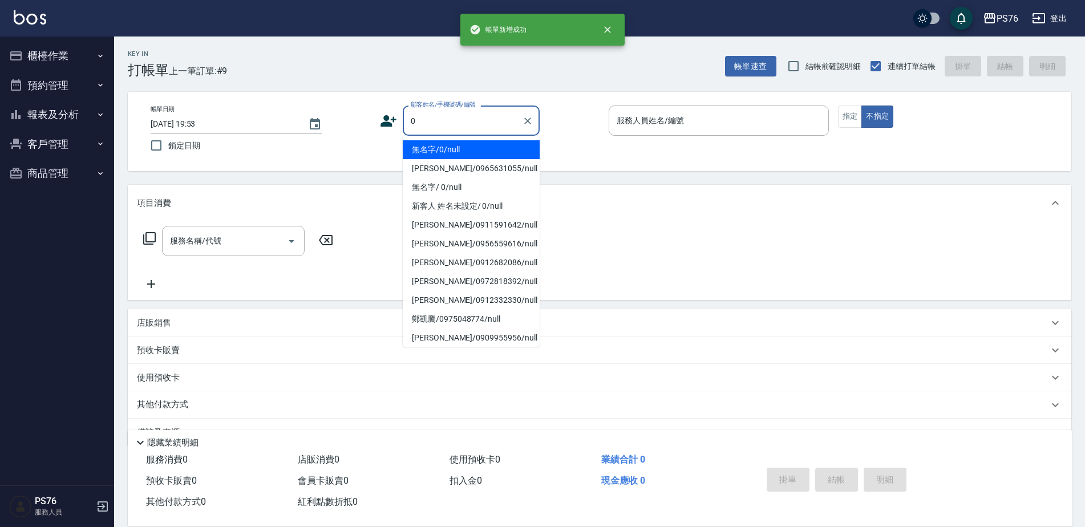
type input "無名字/0/null"
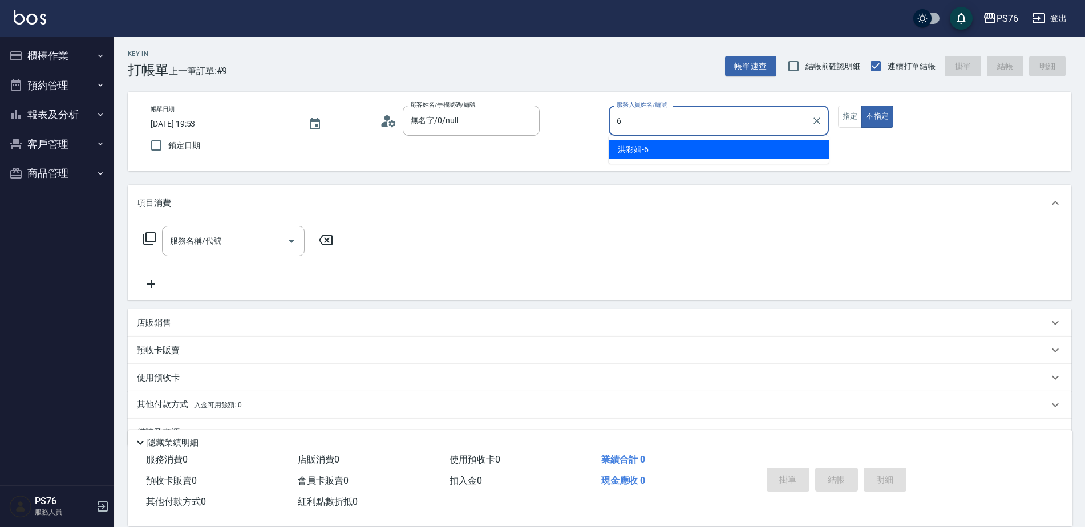
type input "[PERSON_NAME]-6"
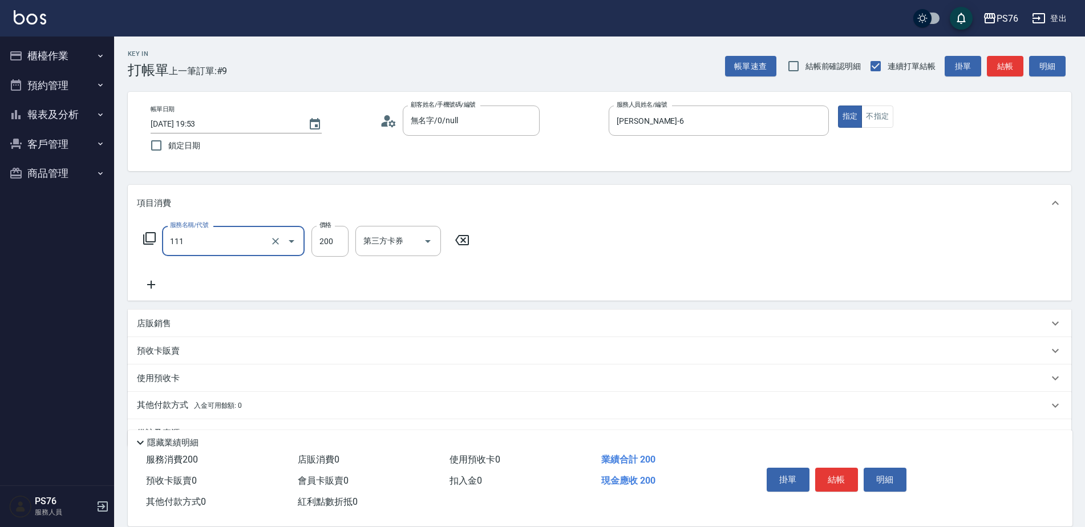
type input "200(111)"
type input "[PERSON_NAME]-24"
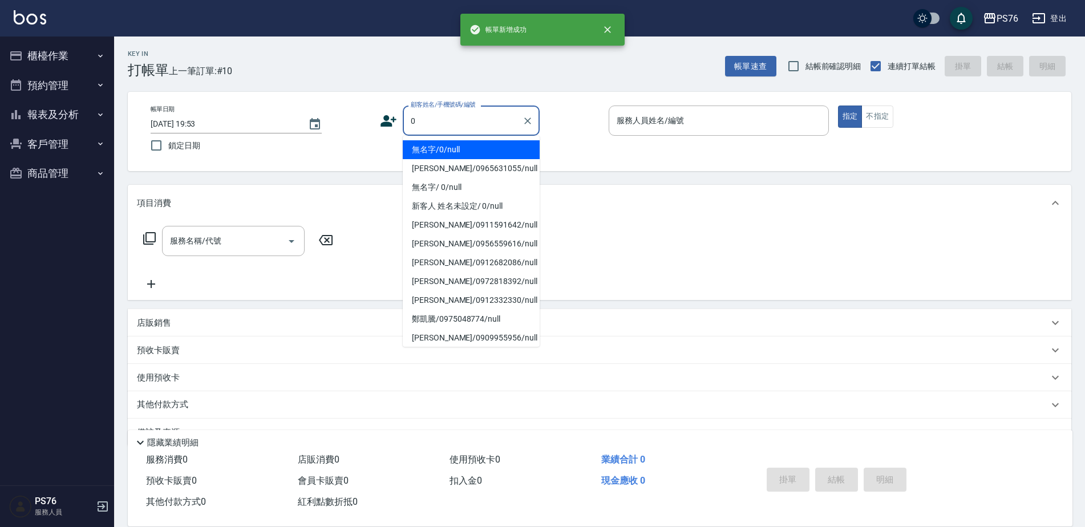
type input "無名字/0/null"
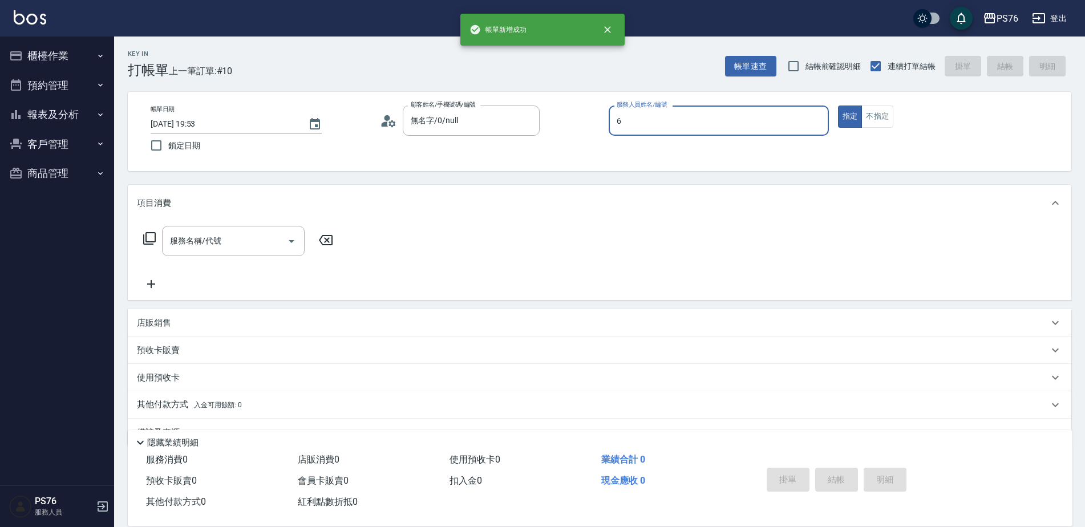
type input "[PERSON_NAME]-6"
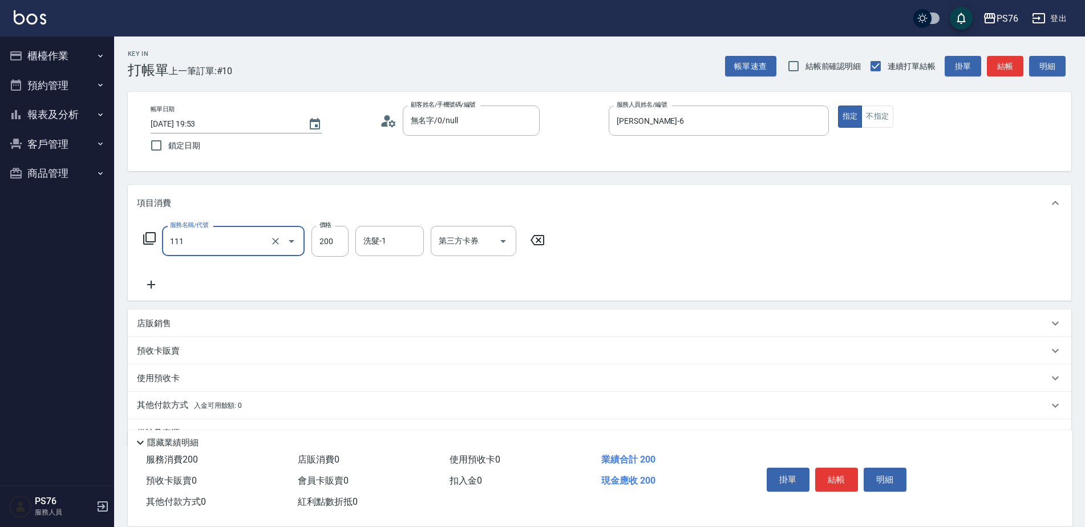
type input "200(111)"
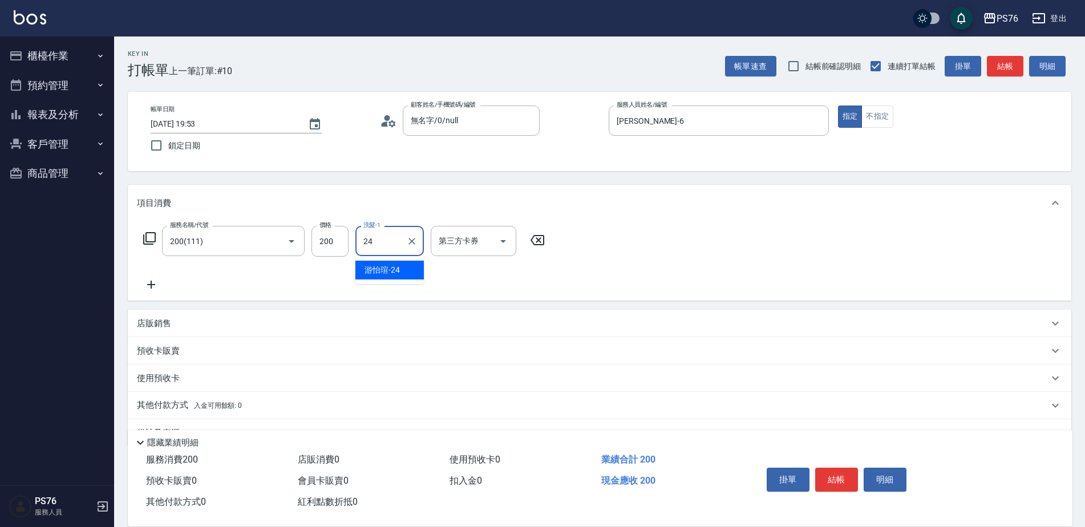
type input "[PERSON_NAME]-24"
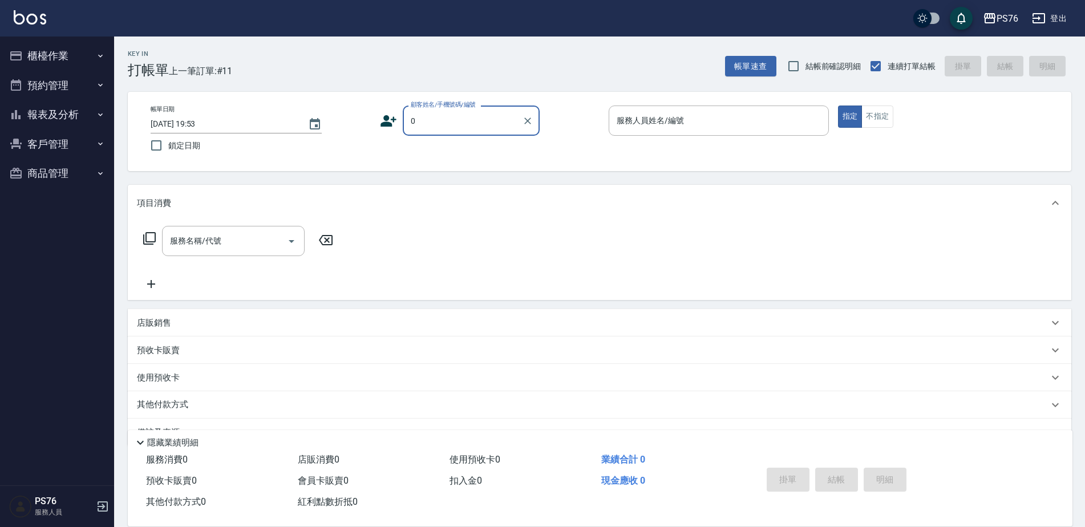
type input "無名字/0/null"
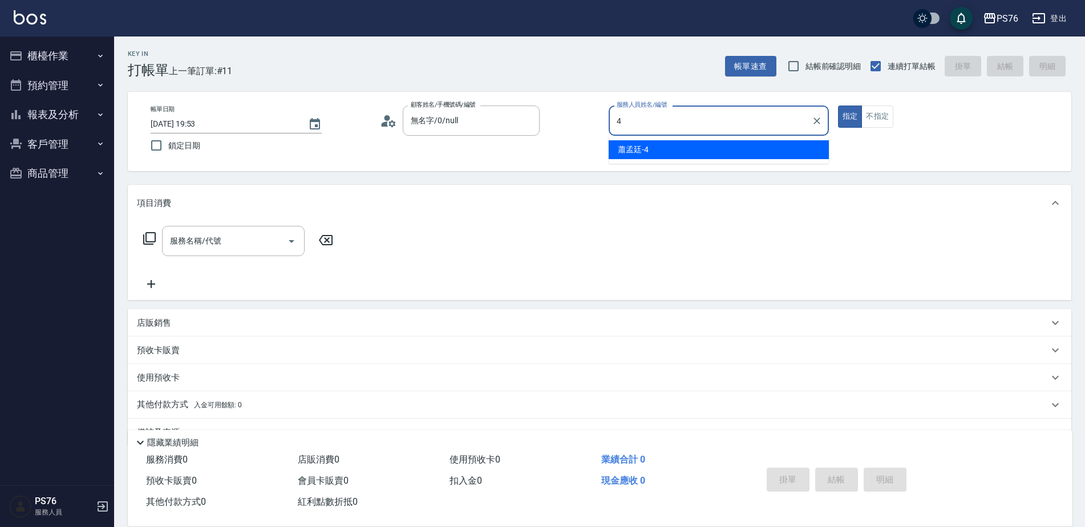
type input "蕭孟廷-4"
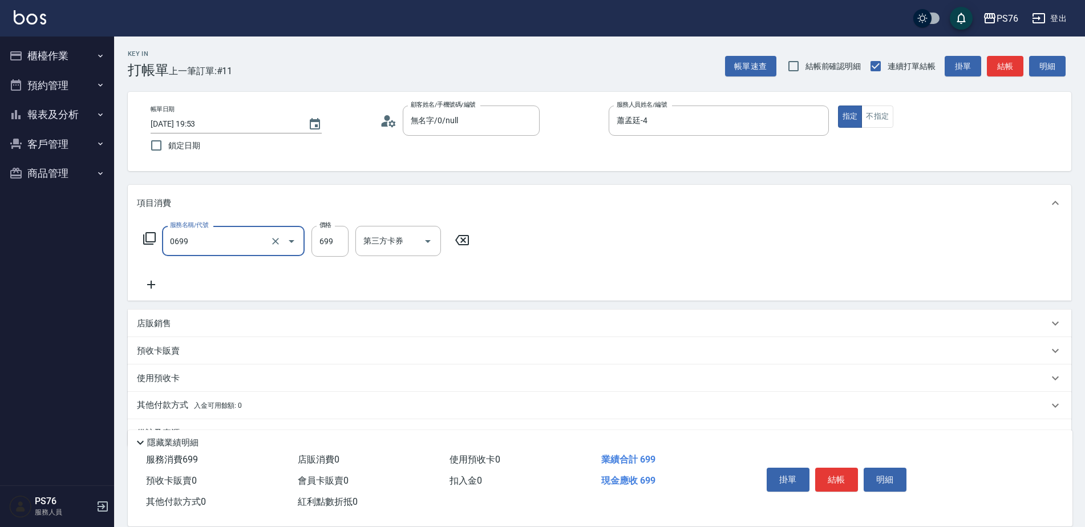
type input "精油SPA(0699)"
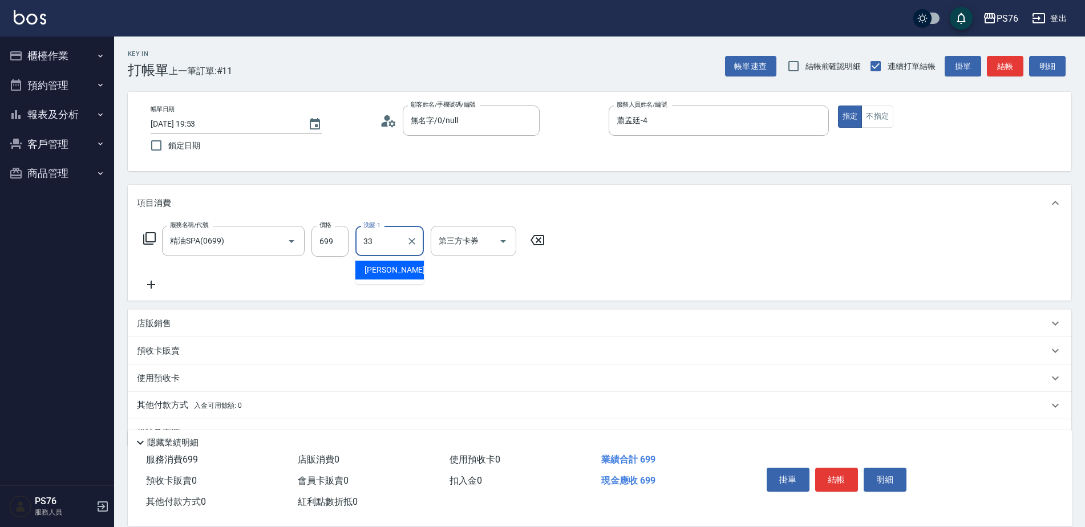
type input "[PERSON_NAME]33"
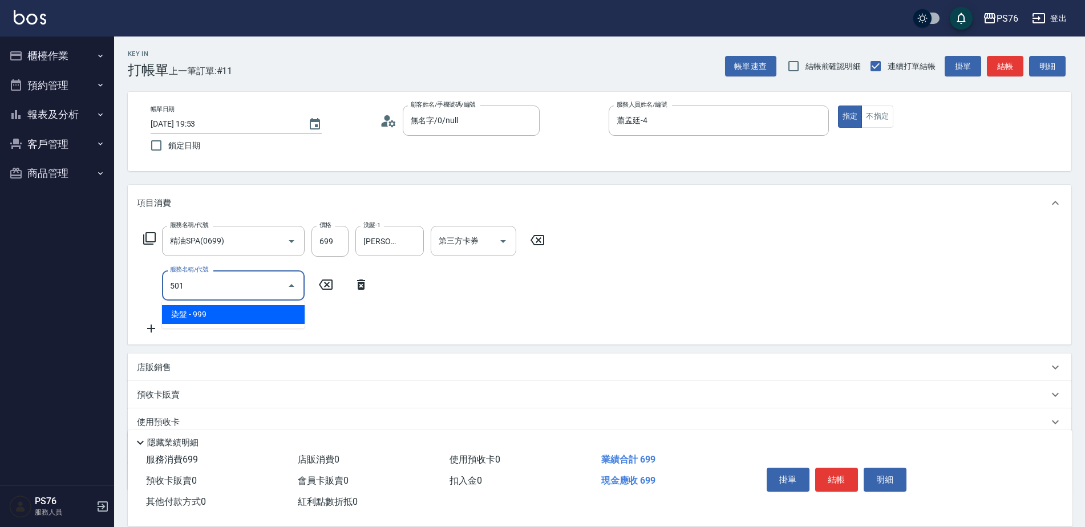
type input "染髮(501)"
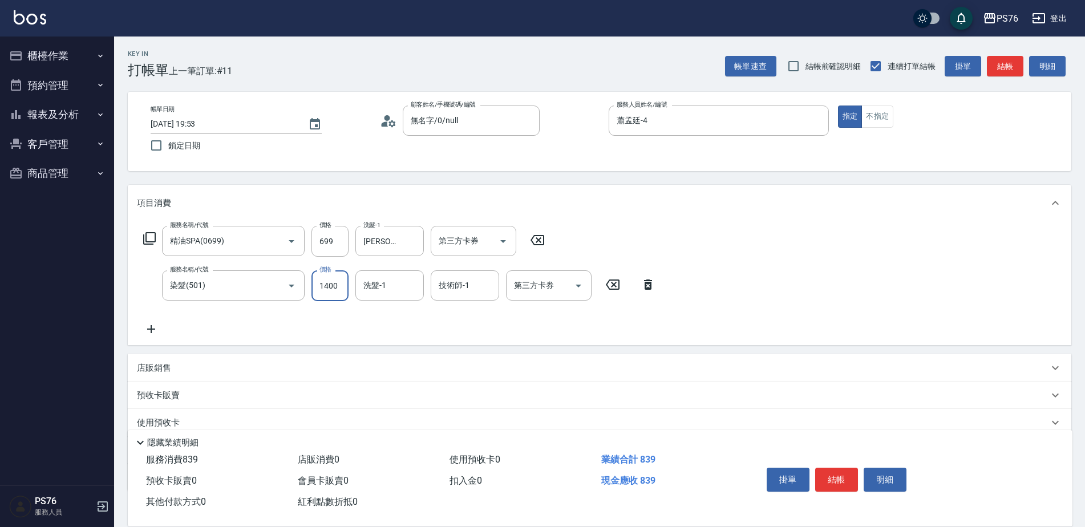
type input "1400"
type input "蕭孟廷-4"
type input "[PERSON_NAME]33"
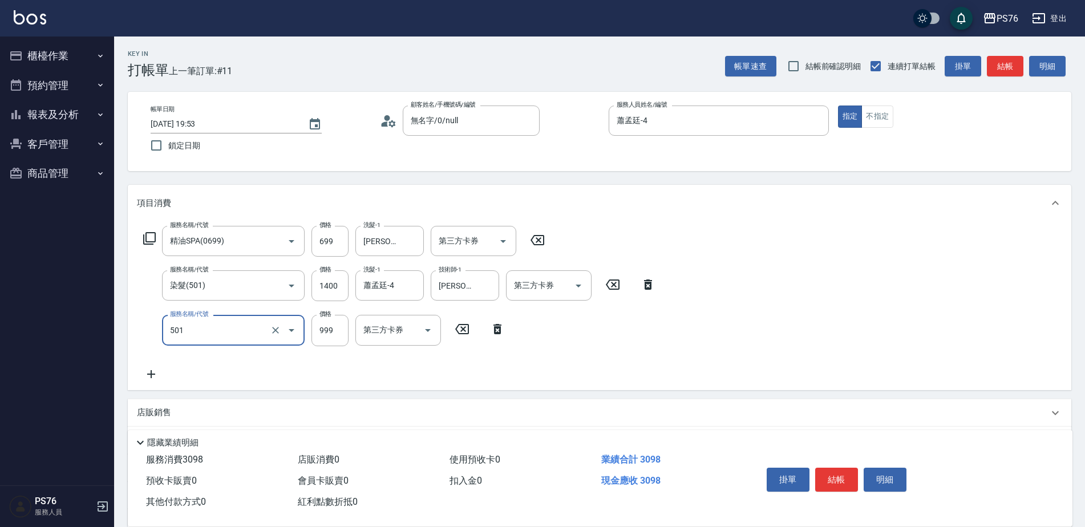
type input "染髮(501)"
type input "1400"
type input "蕭孟廷-4"
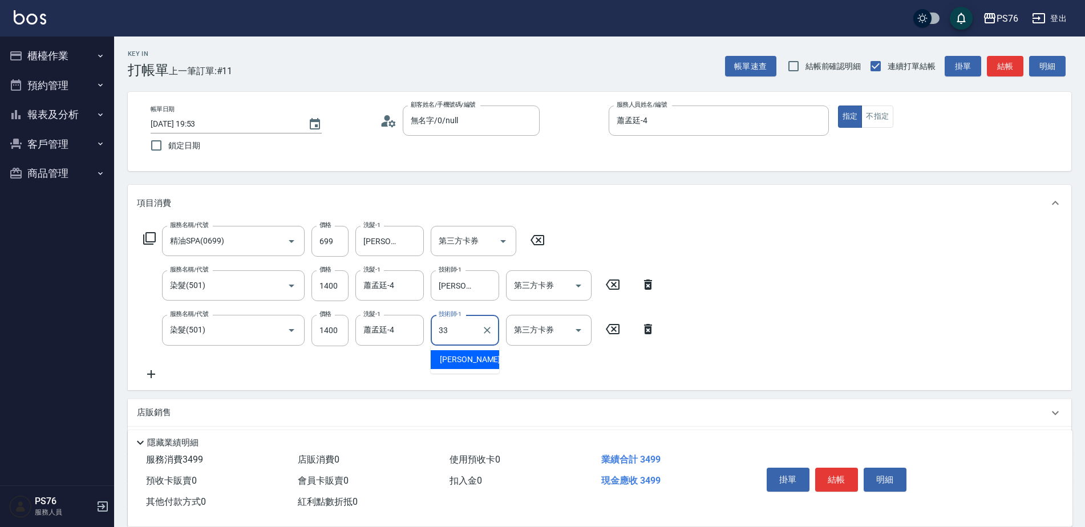
type input "[PERSON_NAME]33"
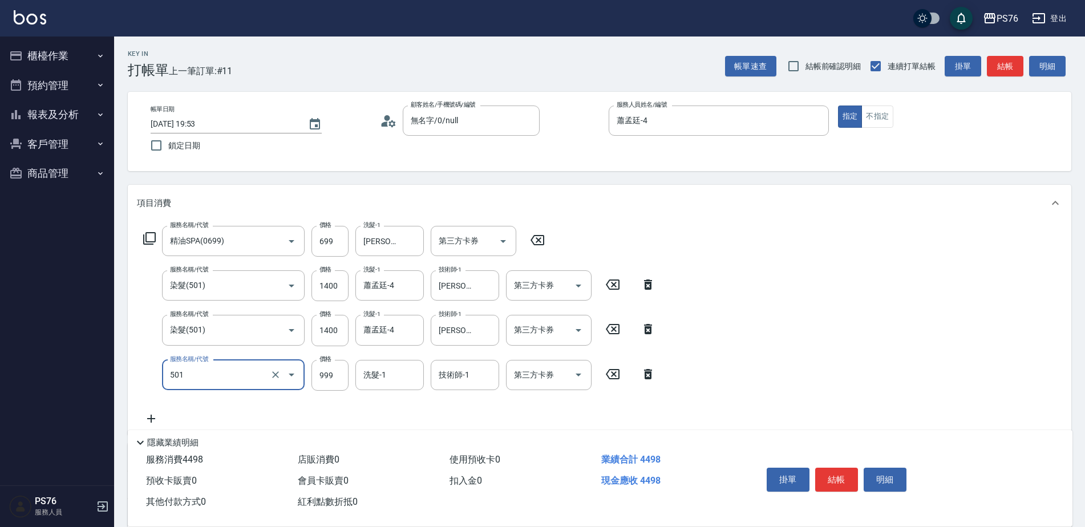
type input "染髮(501)"
type input "1400"
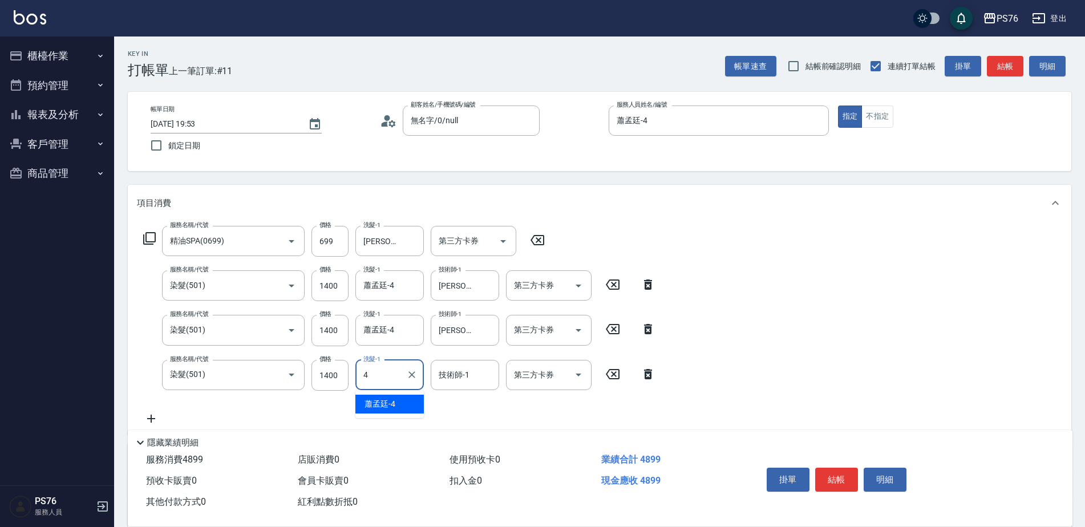
type input "蕭孟廷-4"
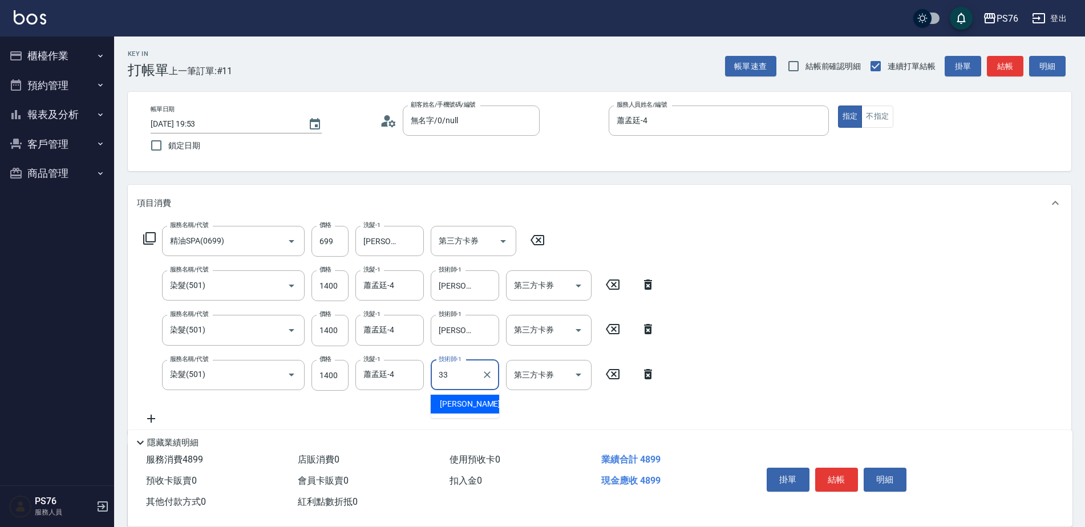
type input "[PERSON_NAME]33"
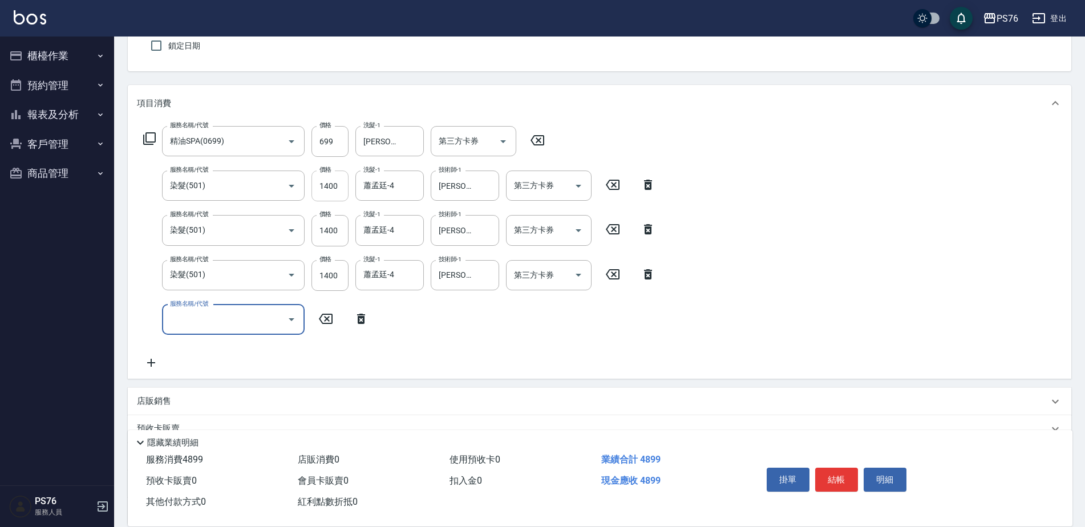
scroll to position [57, 0]
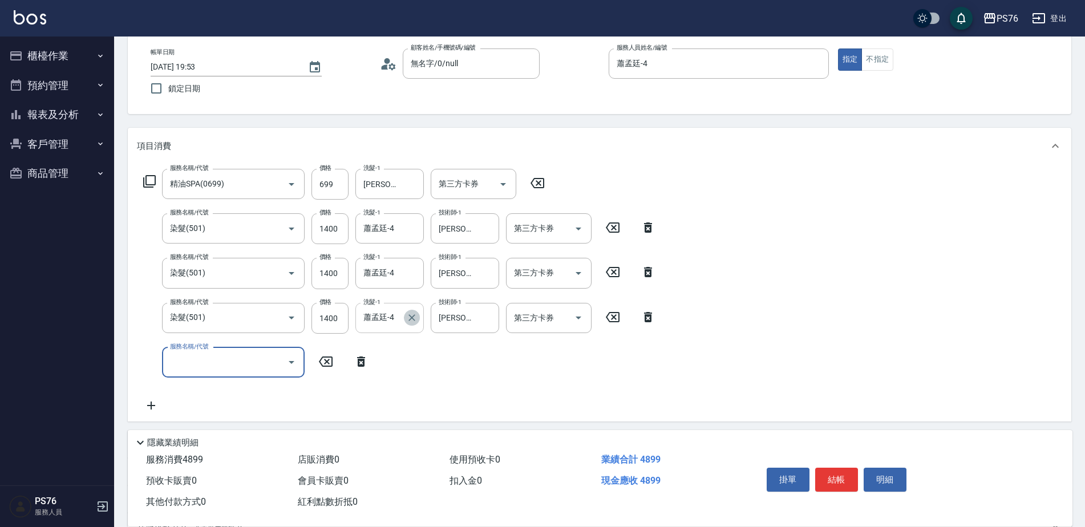
click at [410, 320] on icon "Clear" at bounding box center [412, 317] width 7 height 7
click at [376, 325] on input "洗髮-1" at bounding box center [381, 318] width 41 height 20
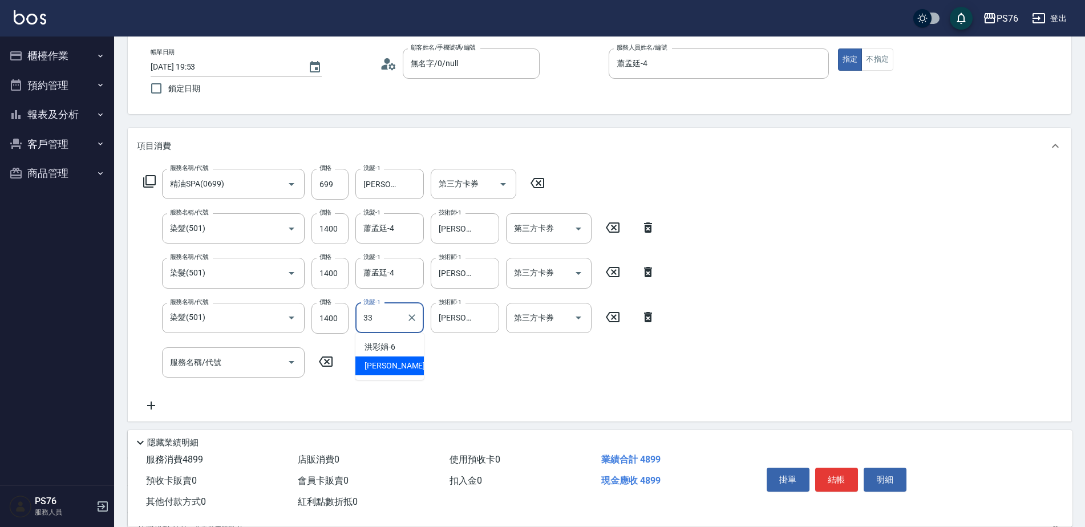
type input "[PERSON_NAME]33"
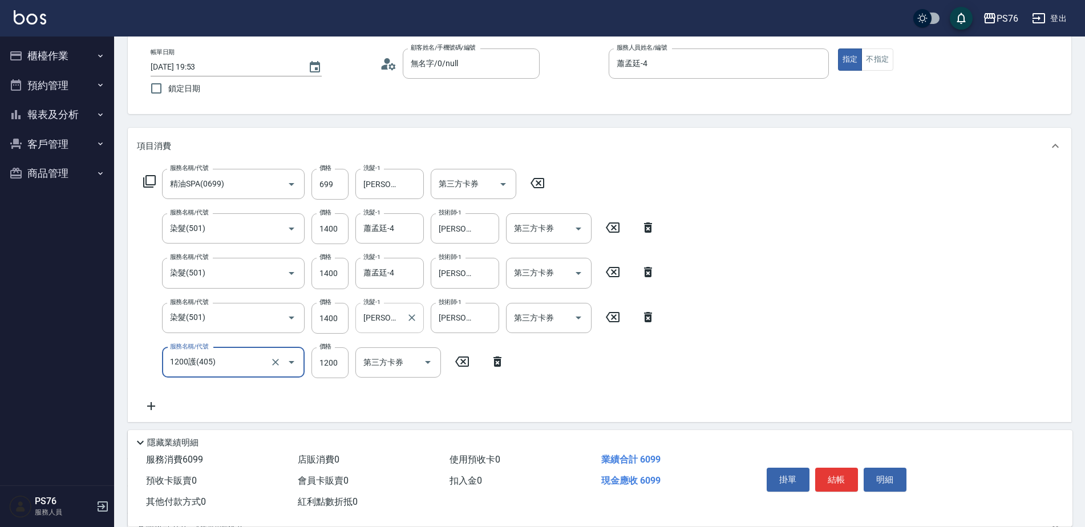
type input "1200護(405)"
type input "1500"
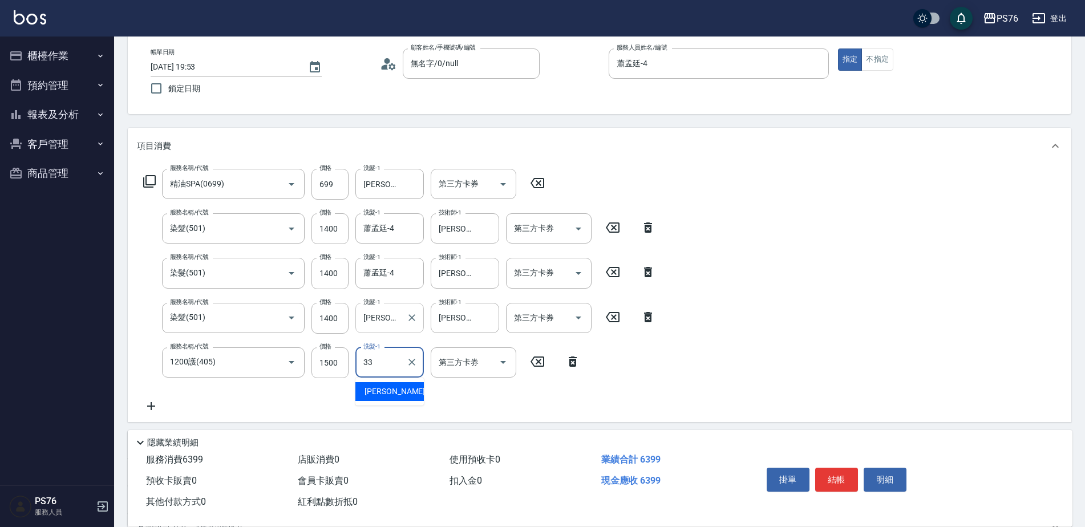
type input "[PERSON_NAME]33"
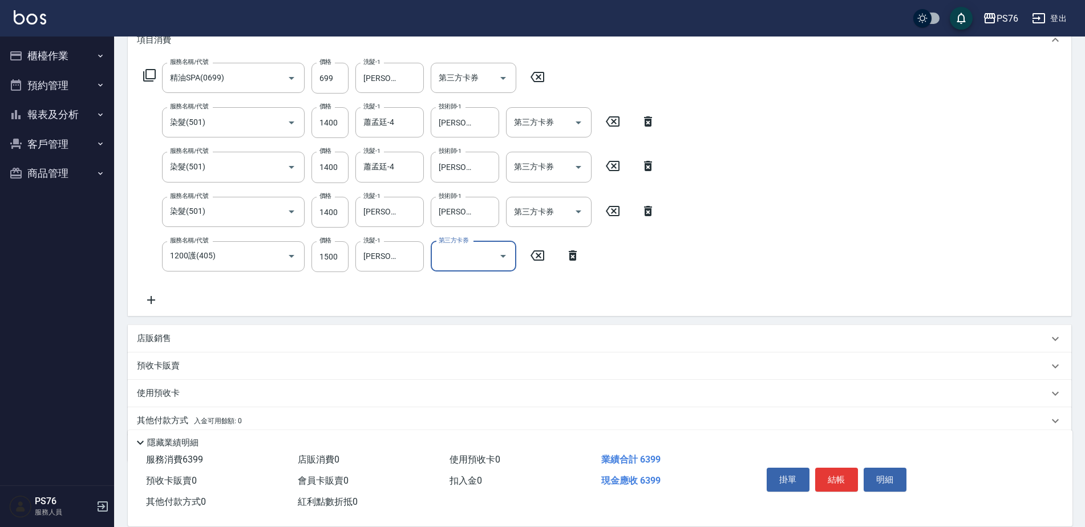
scroll to position [151, 0]
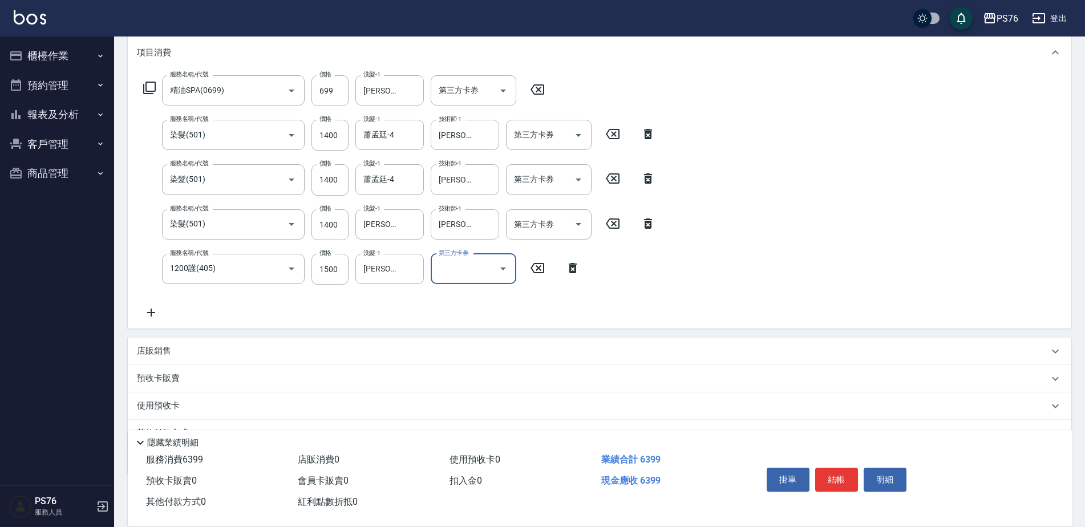
click at [225, 348] on div "店販銷售" at bounding box center [593, 351] width 912 height 12
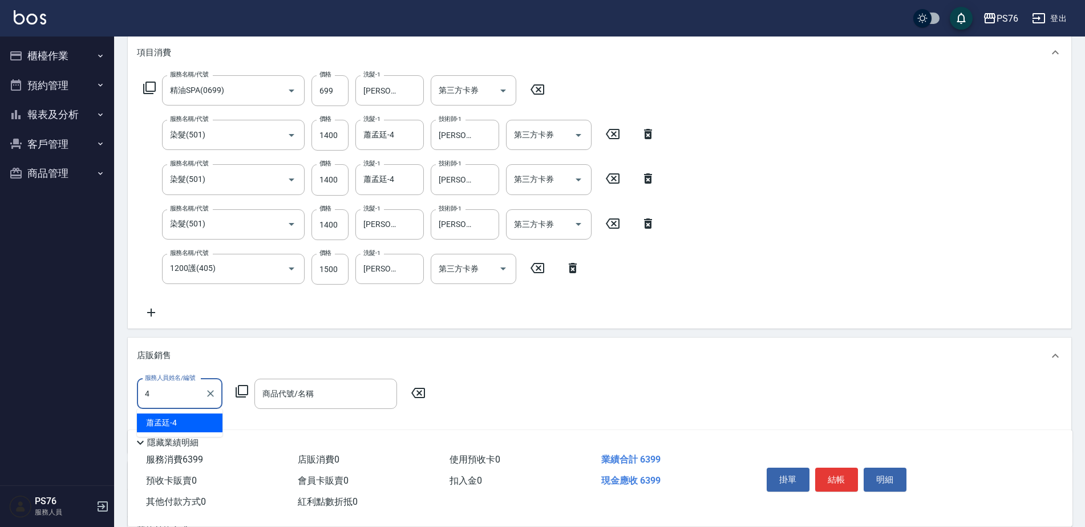
type input "蕭孟廷-4"
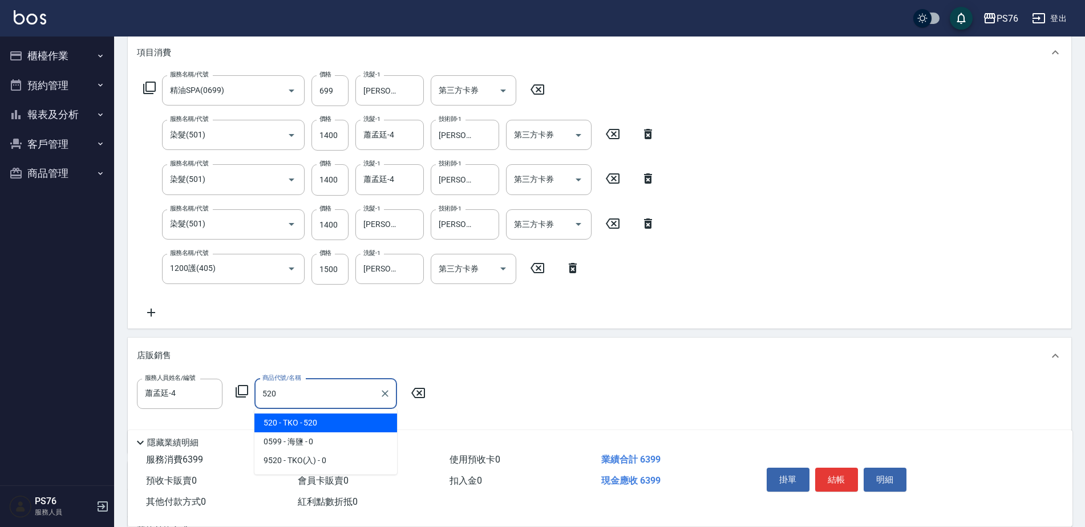
type input "TKO"
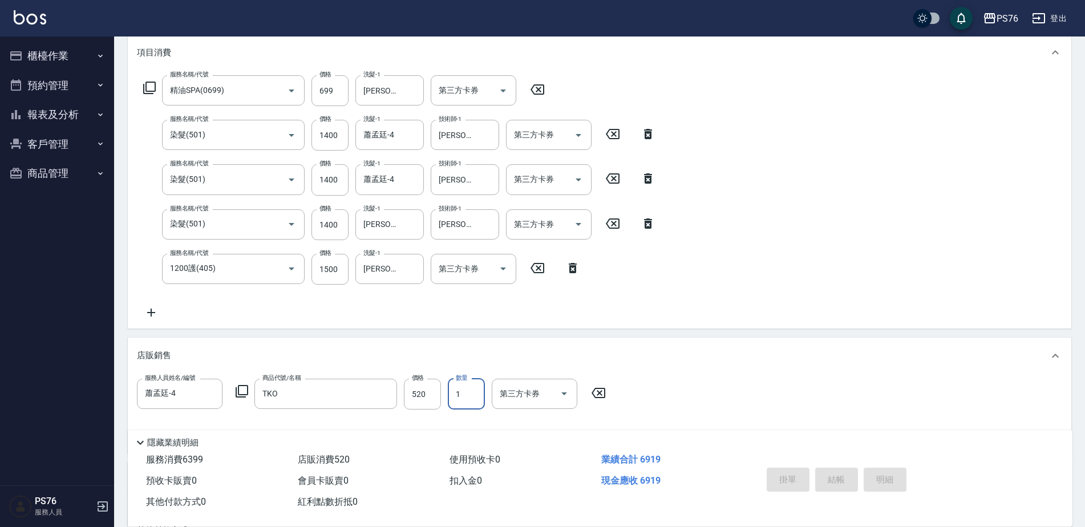
type input "[DATE] 19:54"
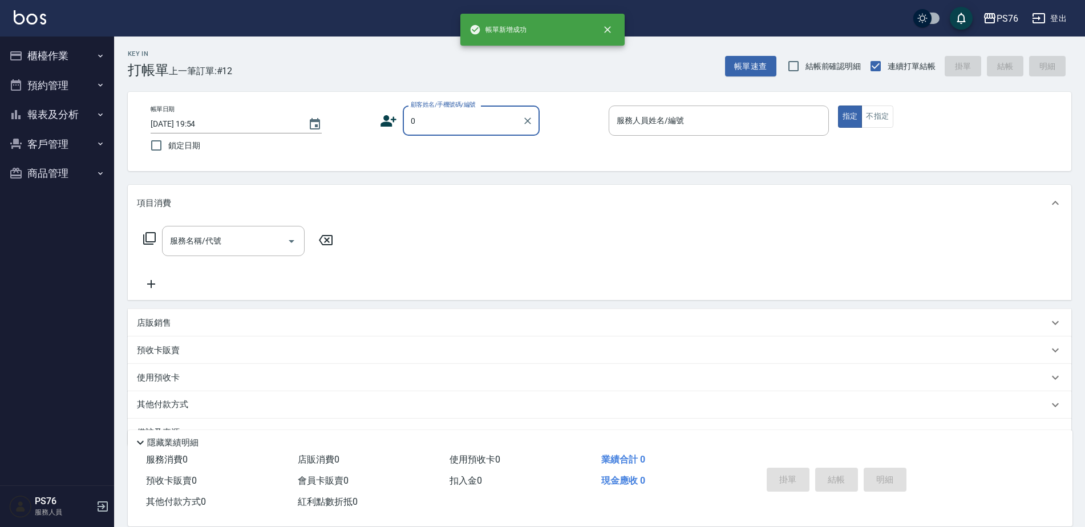
type input "無名字/0/null"
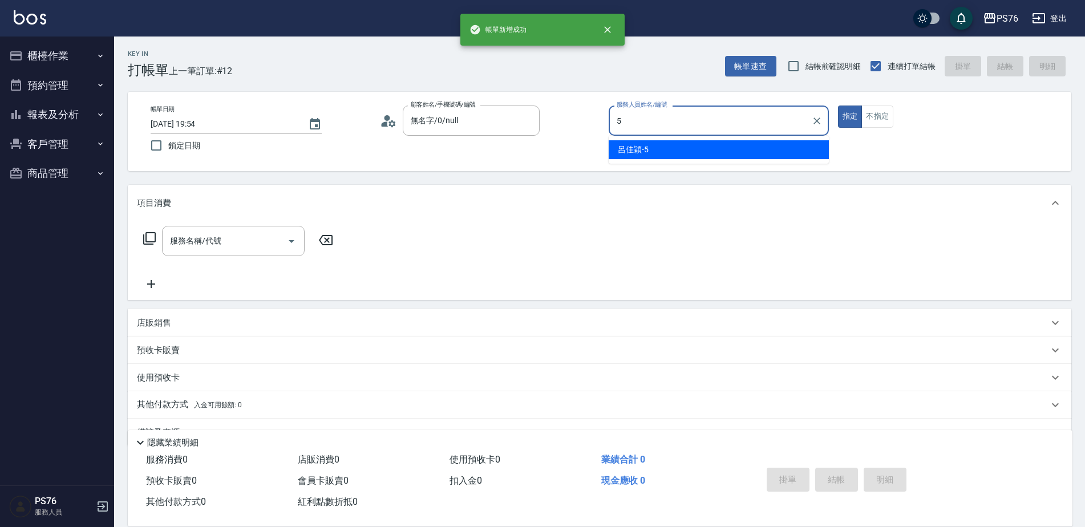
type input "[PERSON_NAME]-5"
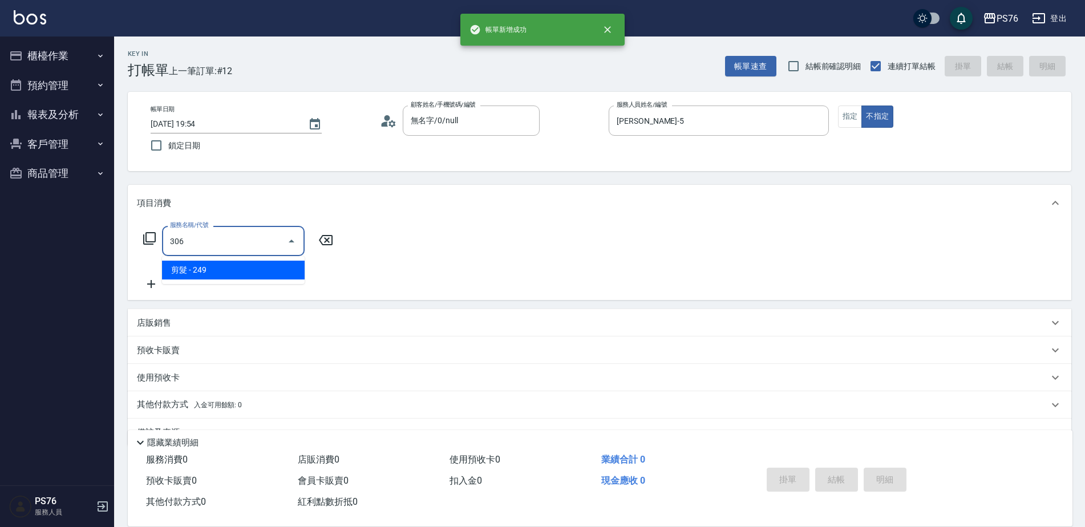
type input "剪髮(306)"
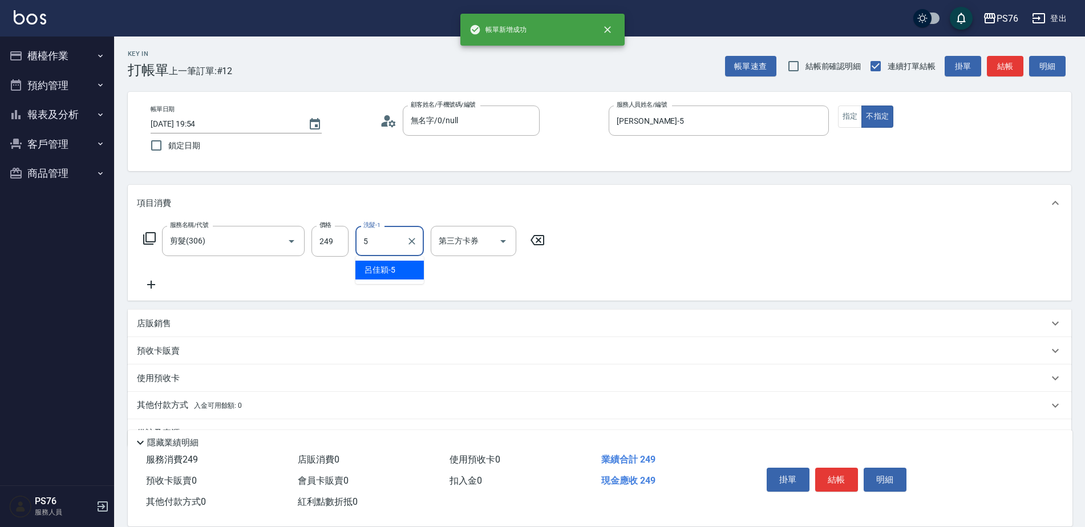
type input "[PERSON_NAME]-5"
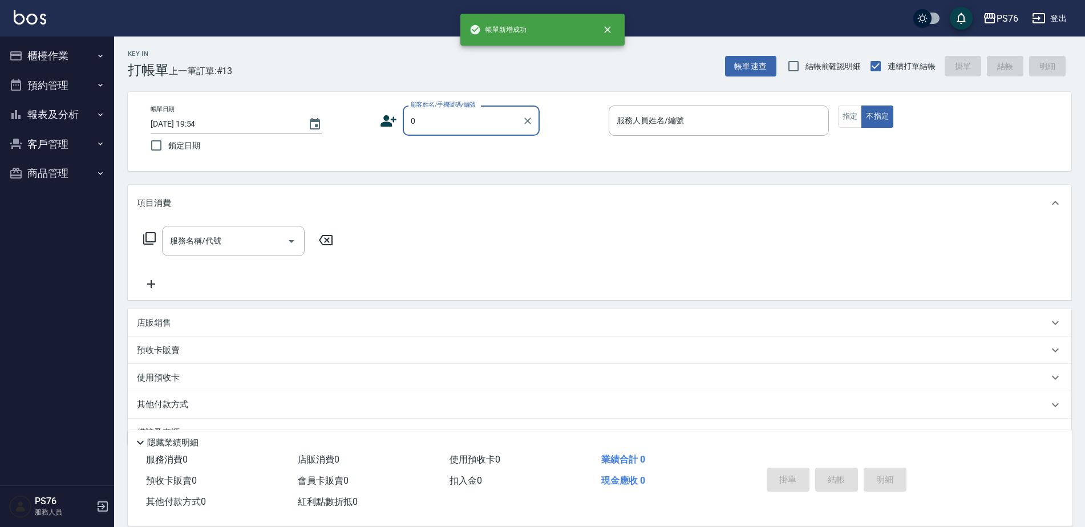
type input "無名字/0/null"
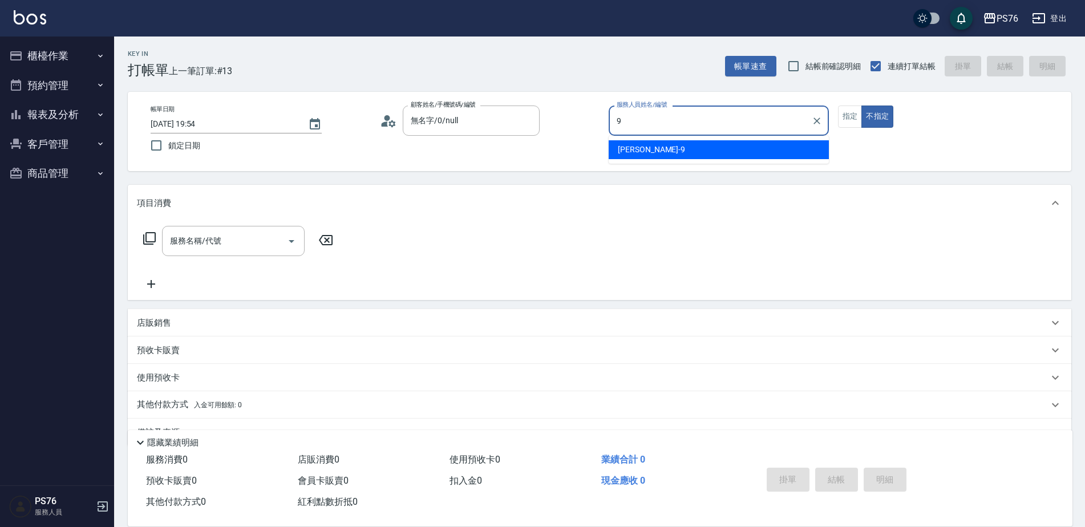
type input "[PERSON_NAME]-9"
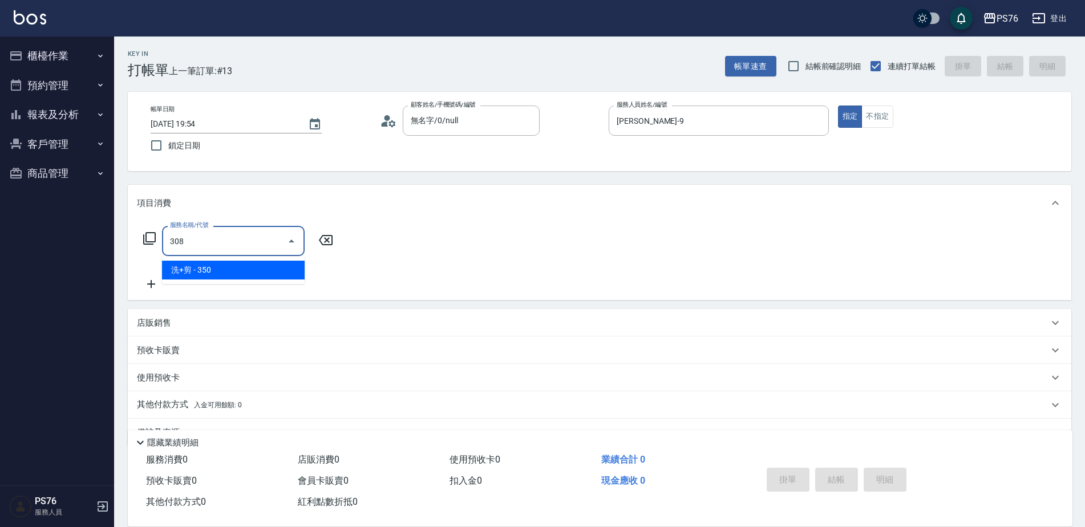
type input "洗+剪(308)"
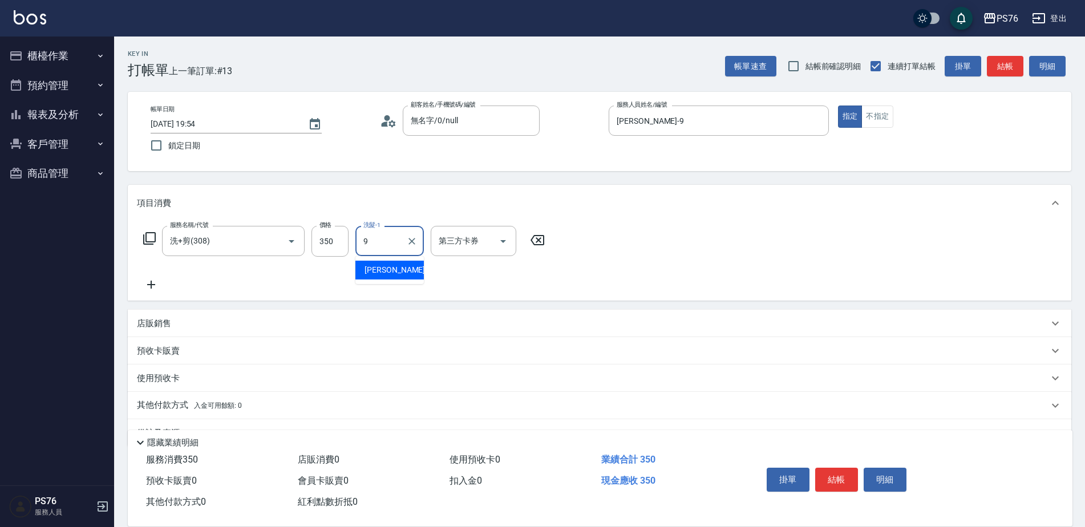
type input "[PERSON_NAME]-9"
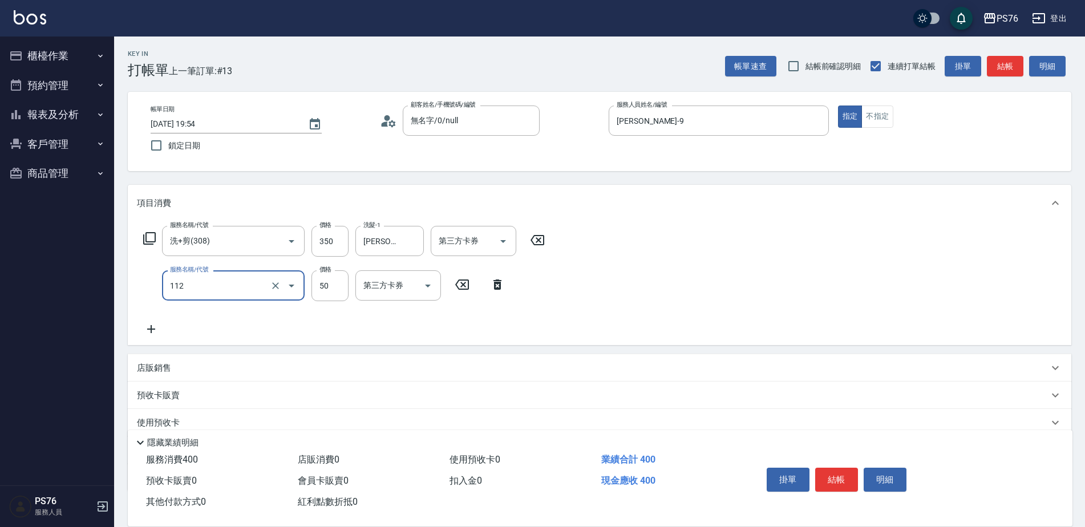
type input "精油50(112)"
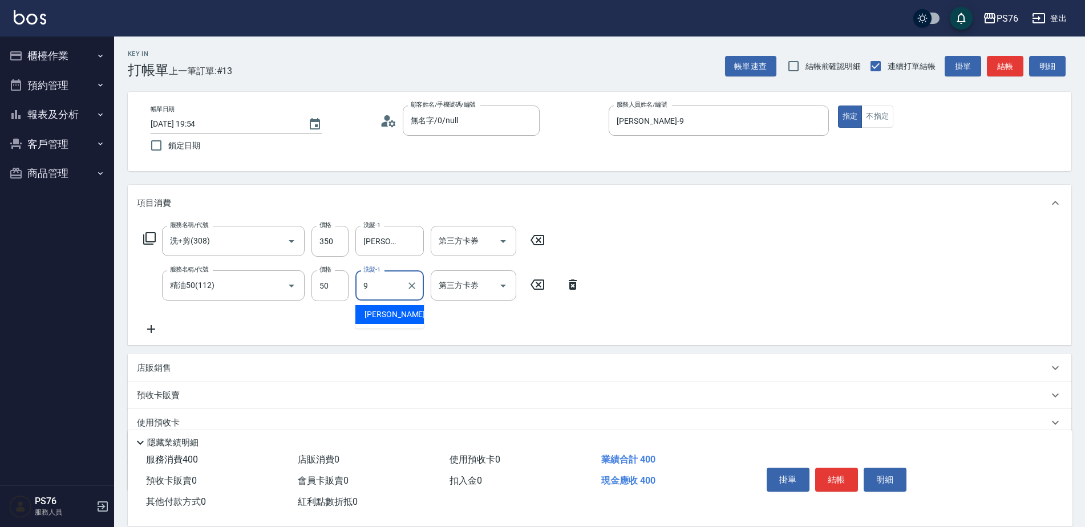
type input "[PERSON_NAME]-9"
drag, startPoint x: 506, startPoint y: 239, endPoint x: 504, endPoint y: 250, distance: 11.5
click at [506, 239] on icon "Open" at bounding box center [504, 242] width 14 height 14
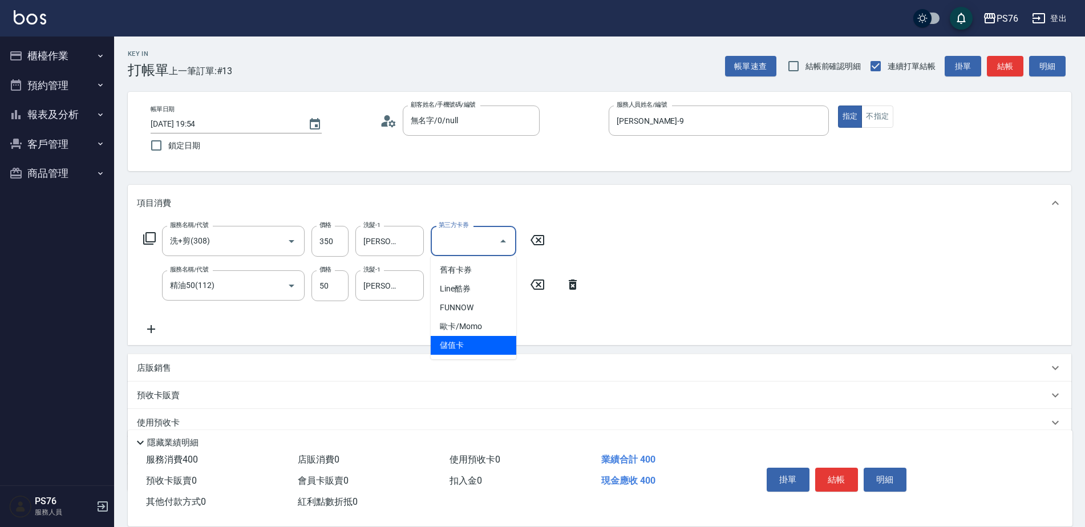
click at [476, 340] on span "儲值卡" at bounding box center [474, 345] width 86 height 19
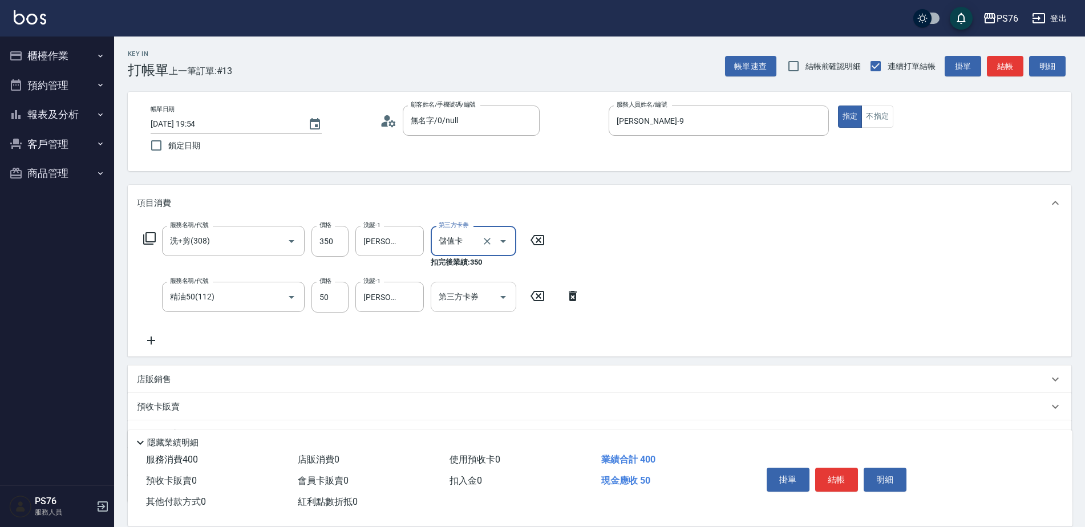
type input "儲值卡"
click at [491, 290] on input "第三方卡券" at bounding box center [465, 297] width 58 height 20
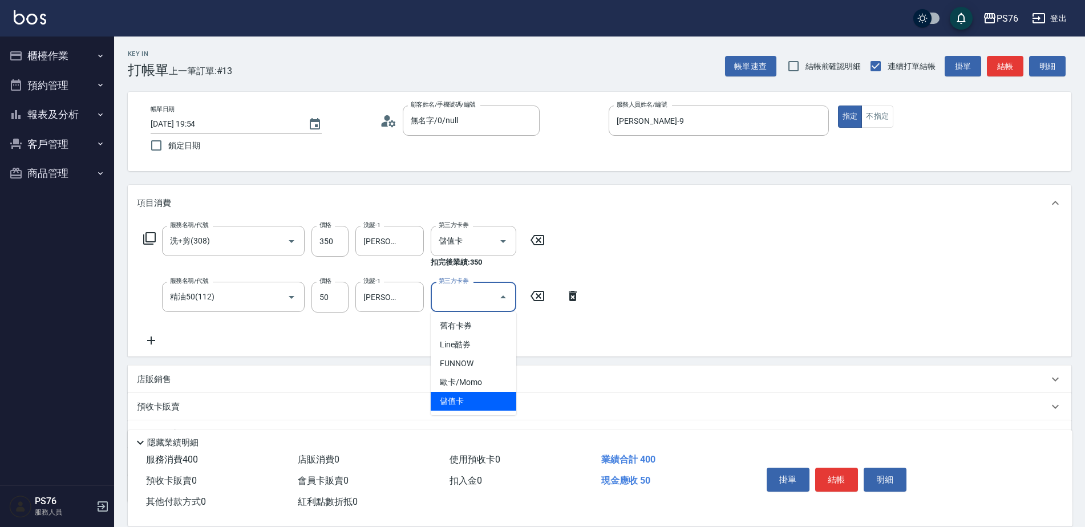
click at [478, 397] on span "儲值卡" at bounding box center [474, 401] width 86 height 19
type input "儲值卡"
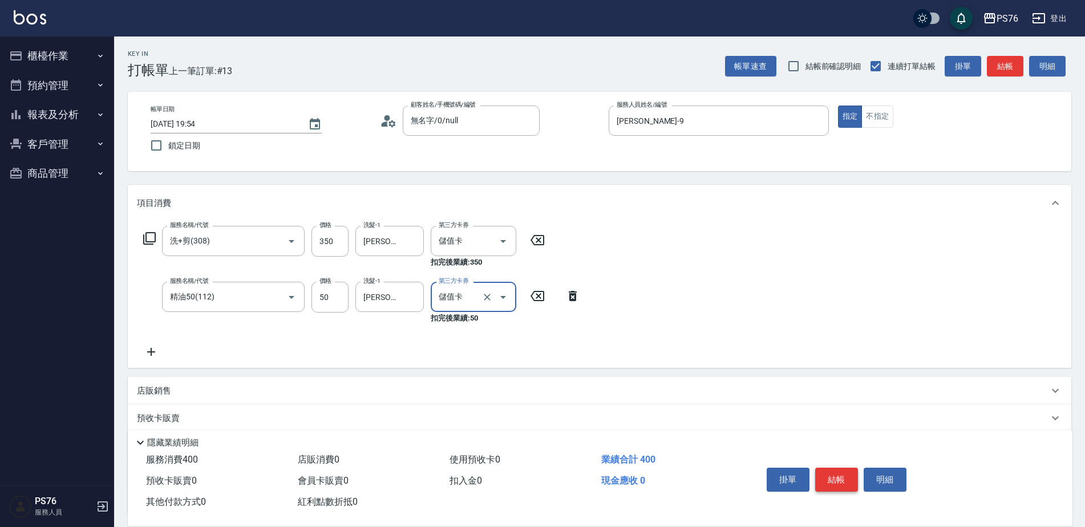
click at [829, 472] on button "結帳" at bounding box center [837, 480] width 43 height 24
